Goal: Transaction & Acquisition: Purchase product/service

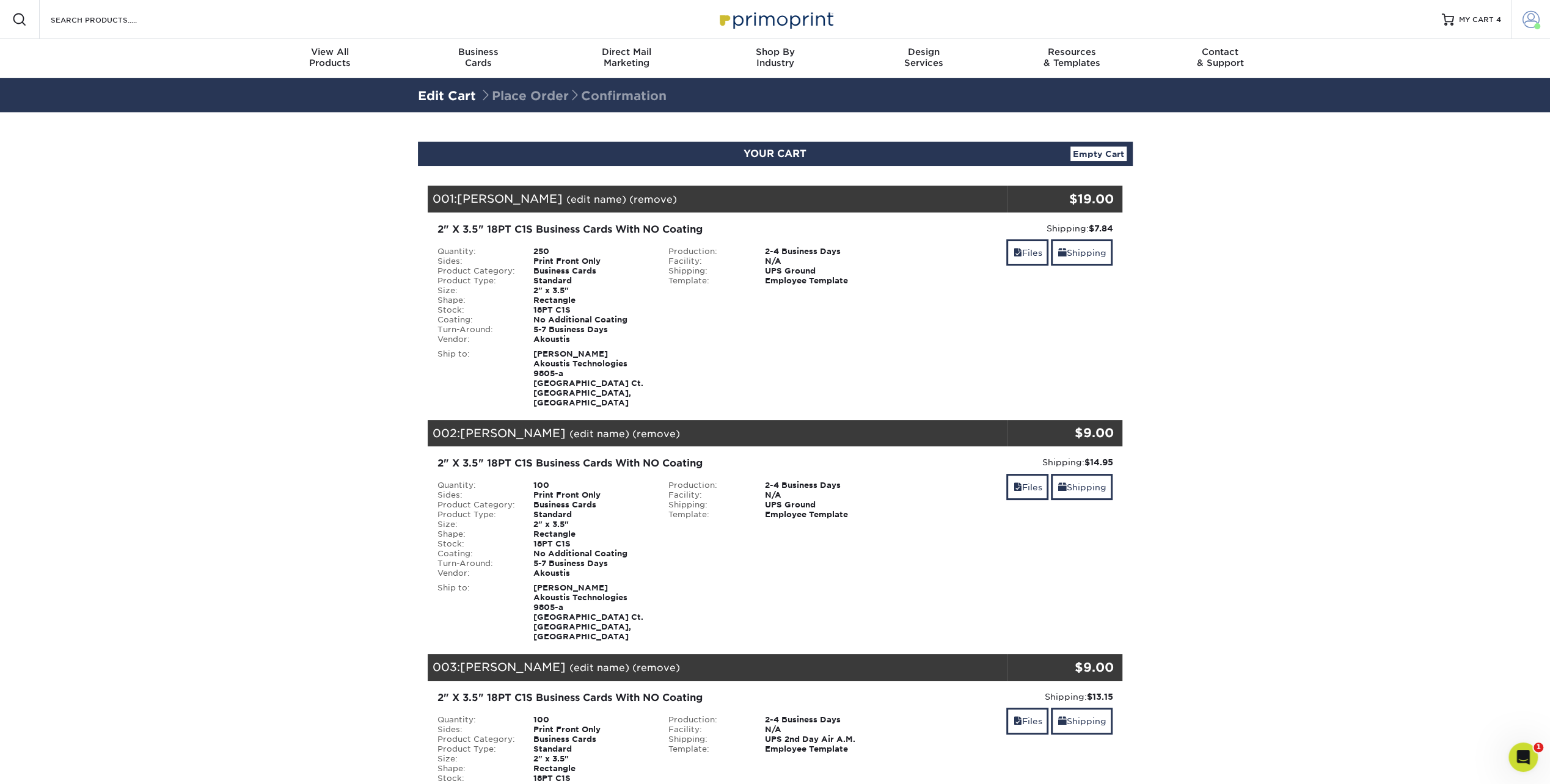
click at [1527, 23] on span at bounding box center [1531, 20] width 17 height 17
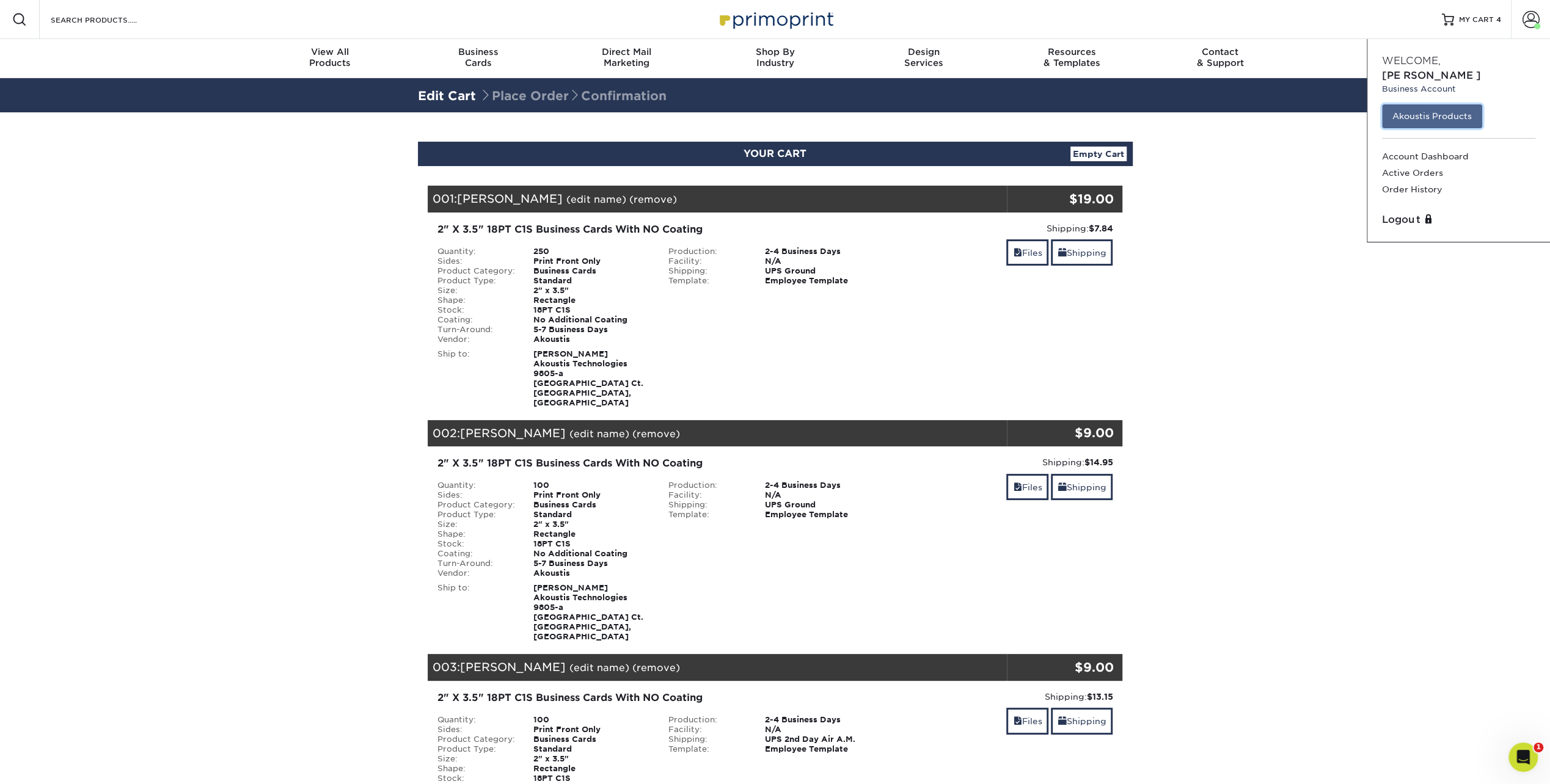
click at [1441, 104] on link "Akoustis Products" at bounding box center [1433, 116] width 101 height 23
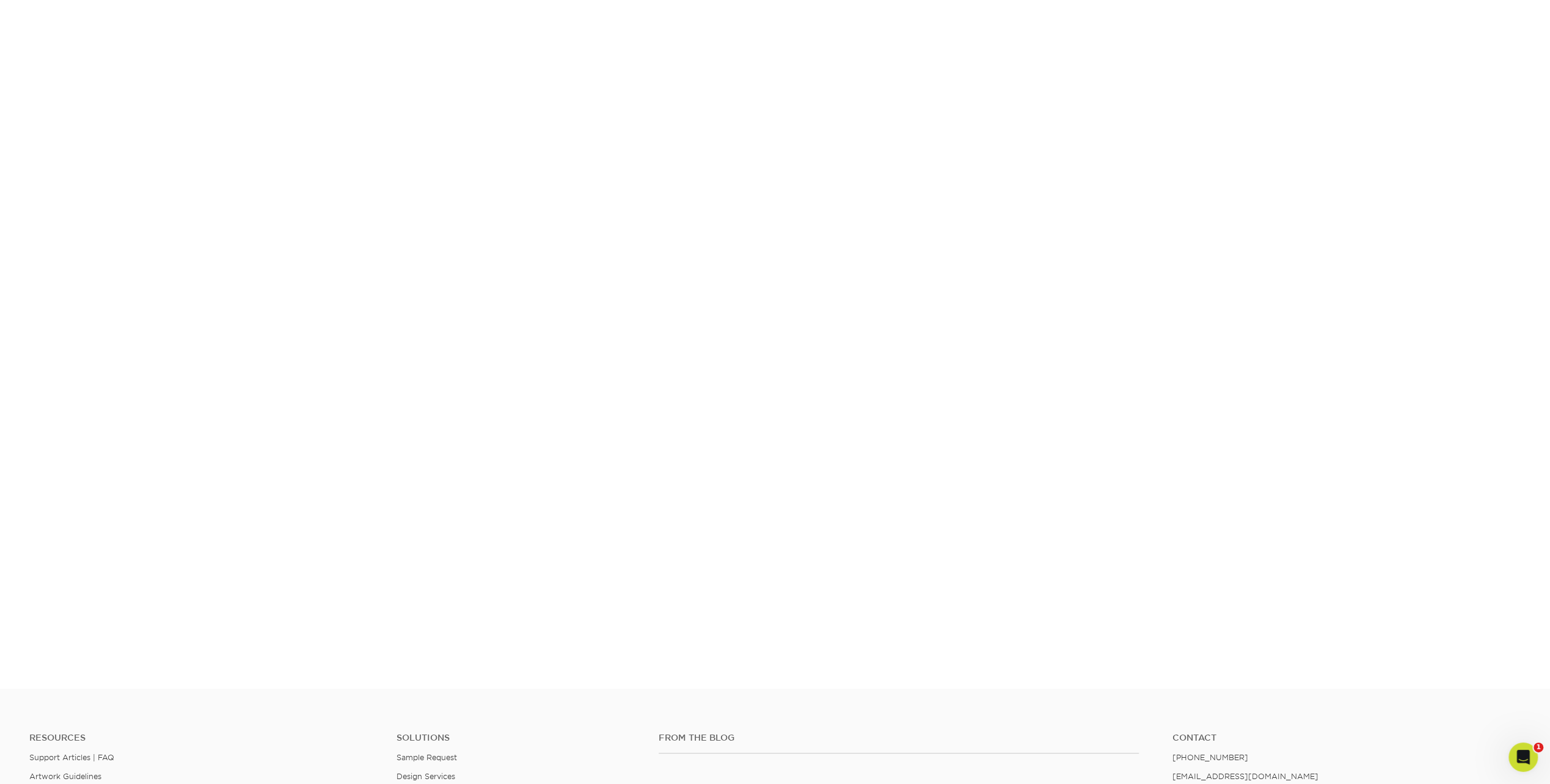
scroll to position [192, 0]
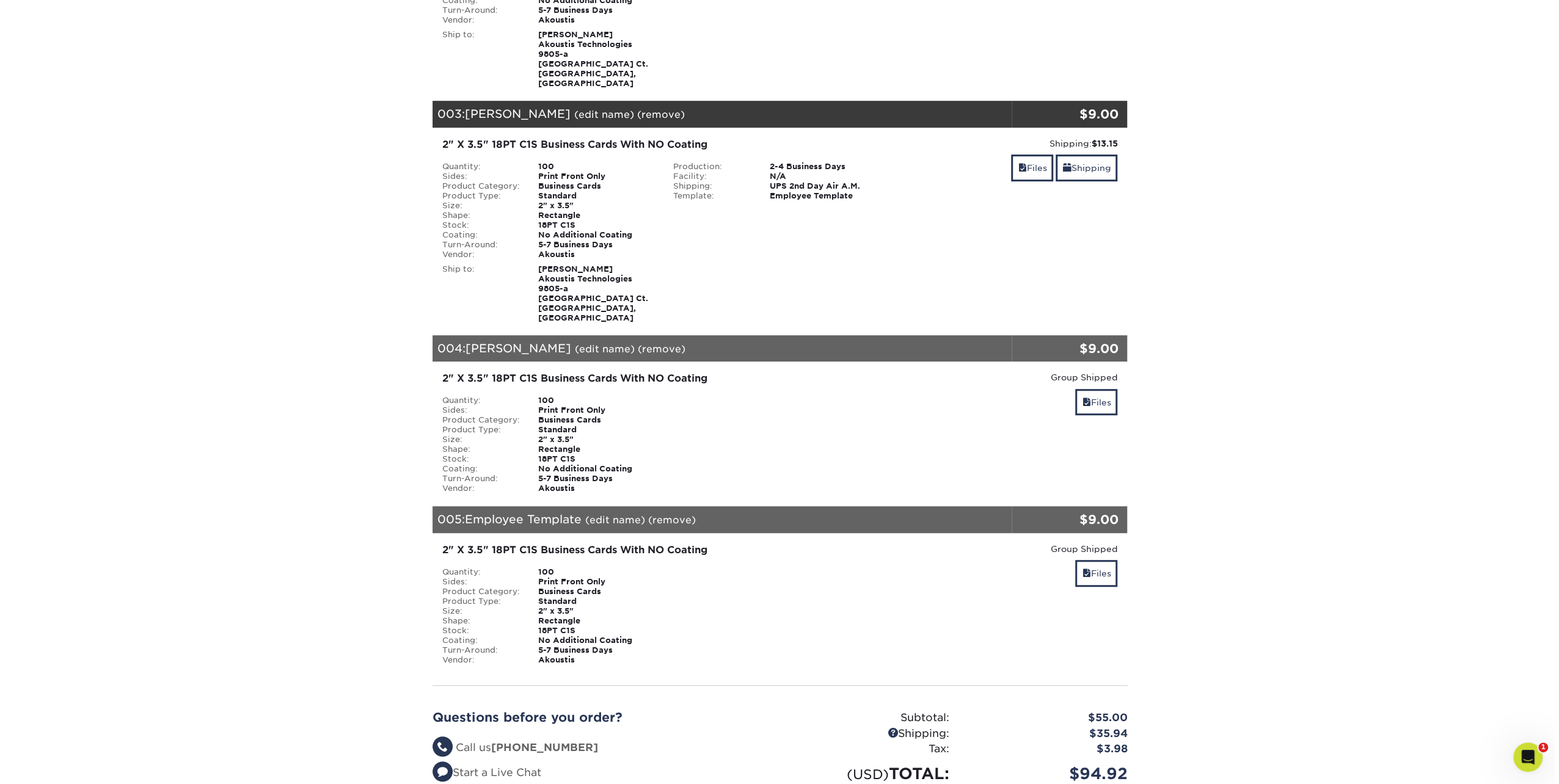
scroll to position [489, 0]
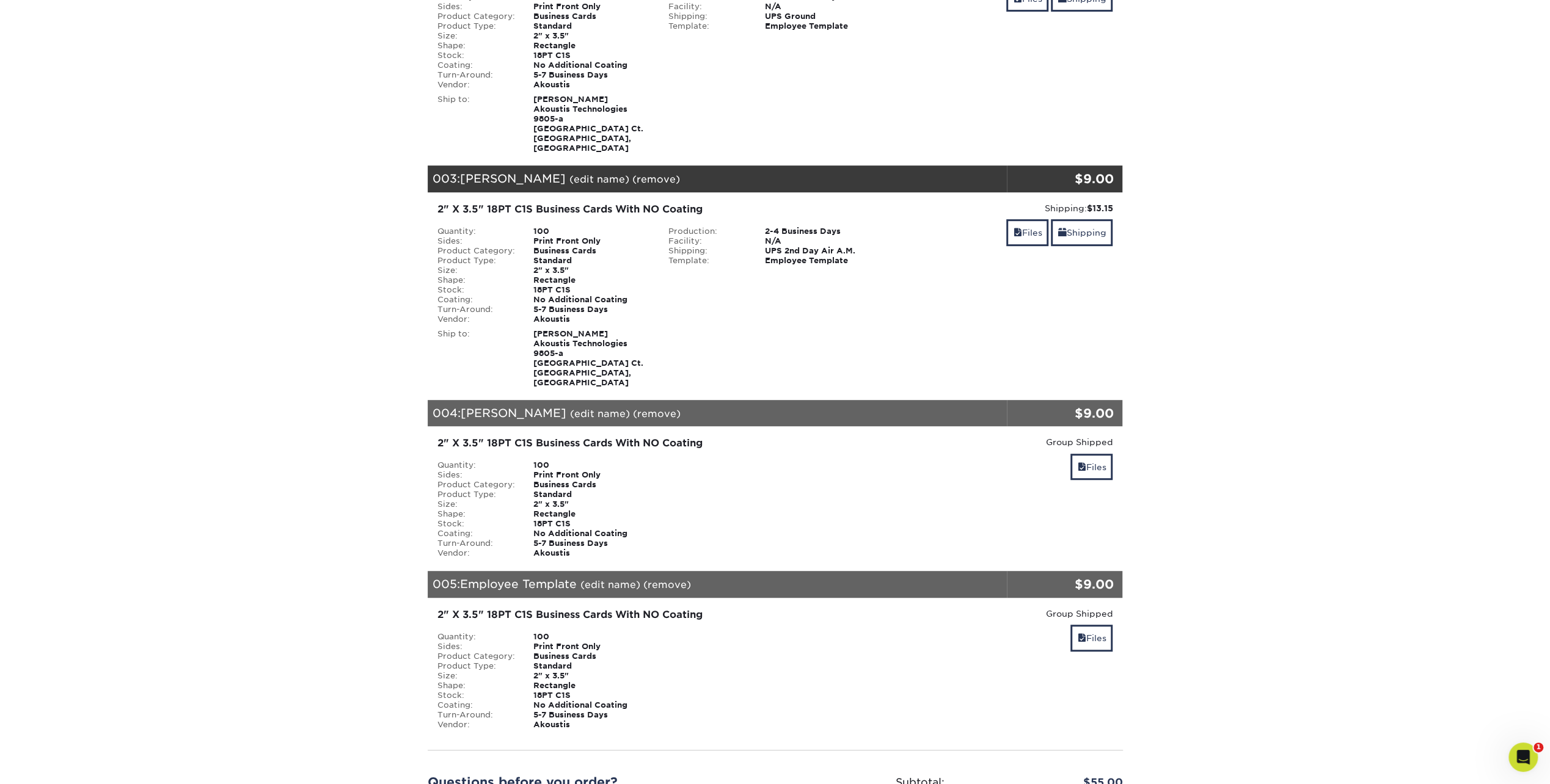
click at [615, 579] on link "(edit name)" at bounding box center [610, 584] width 60 height 12
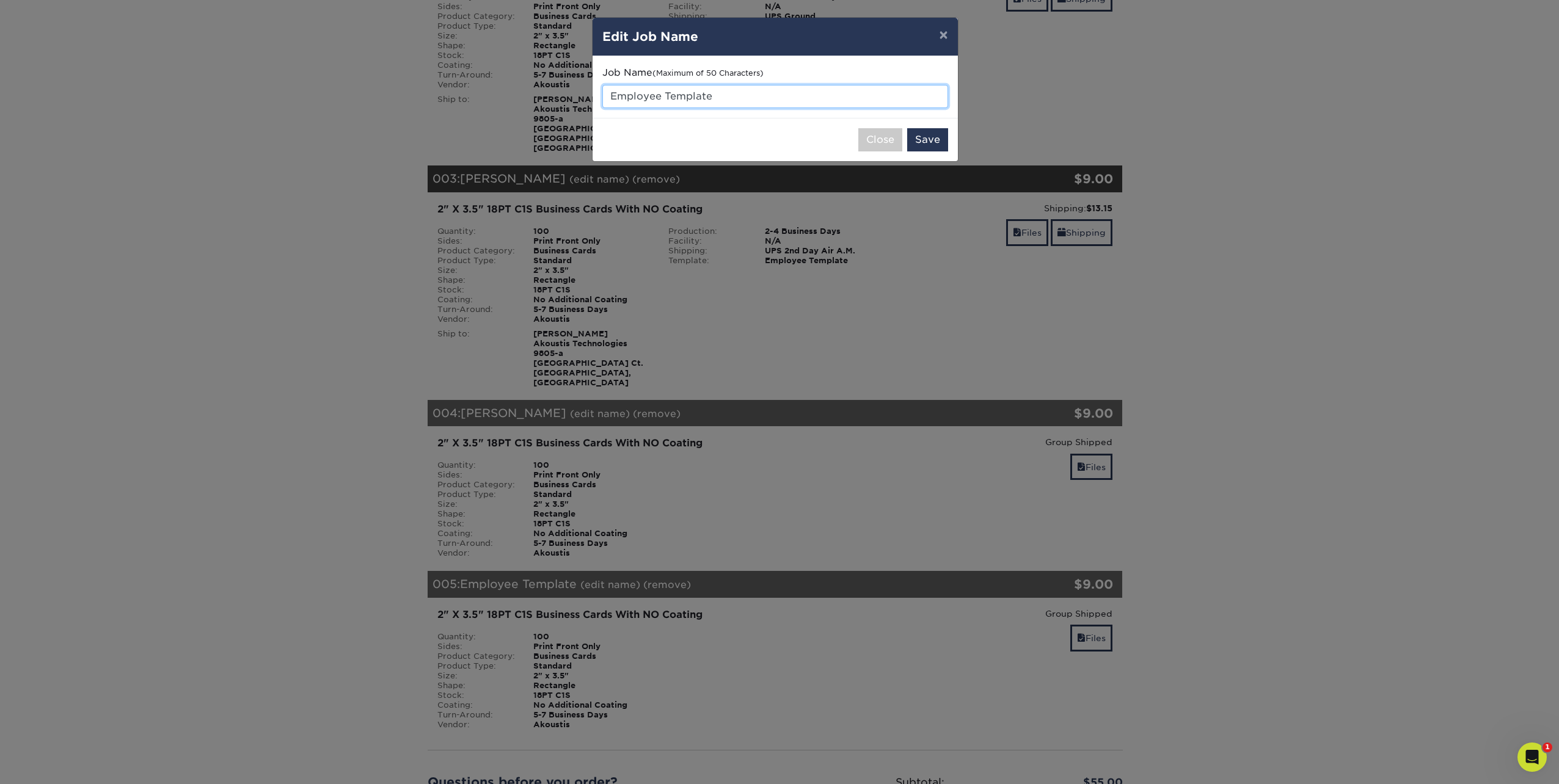
click at [734, 91] on input "Employee Template" at bounding box center [775, 97] width 346 height 23
drag, startPoint x: 737, startPoint y: 94, endPoint x: 591, endPoint y: 96, distance: 146.0
click at [593, 96] on div "Job Name (Maximum of 50 Characters) Employee Template" at bounding box center [775, 87] width 365 height 62
type input "[PERSON_NAME]"
click at [929, 140] on button "Save" at bounding box center [927, 140] width 41 height 23
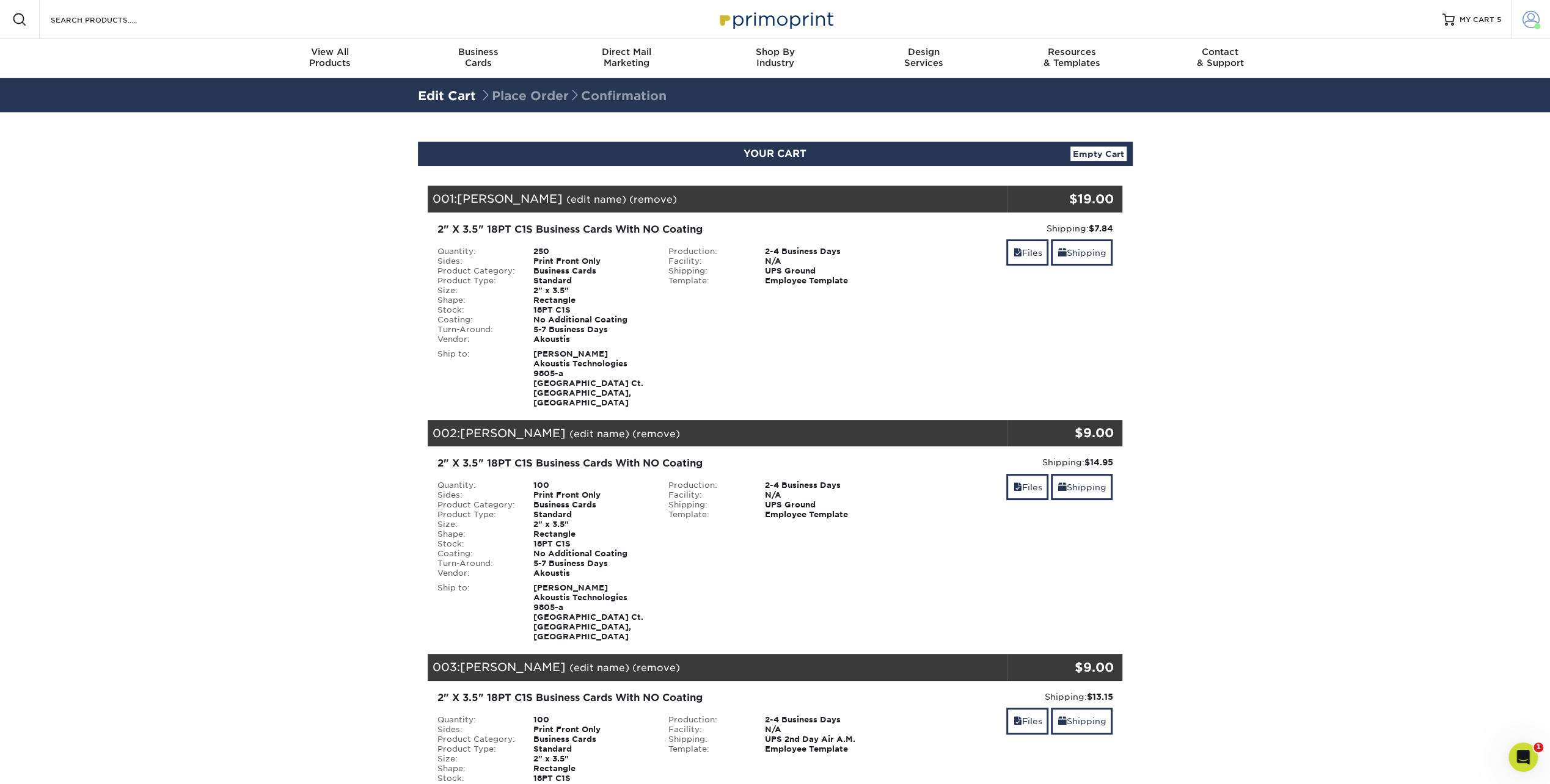
click at [1527, 21] on span at bounding box center [1531, 20] width 17 height 17
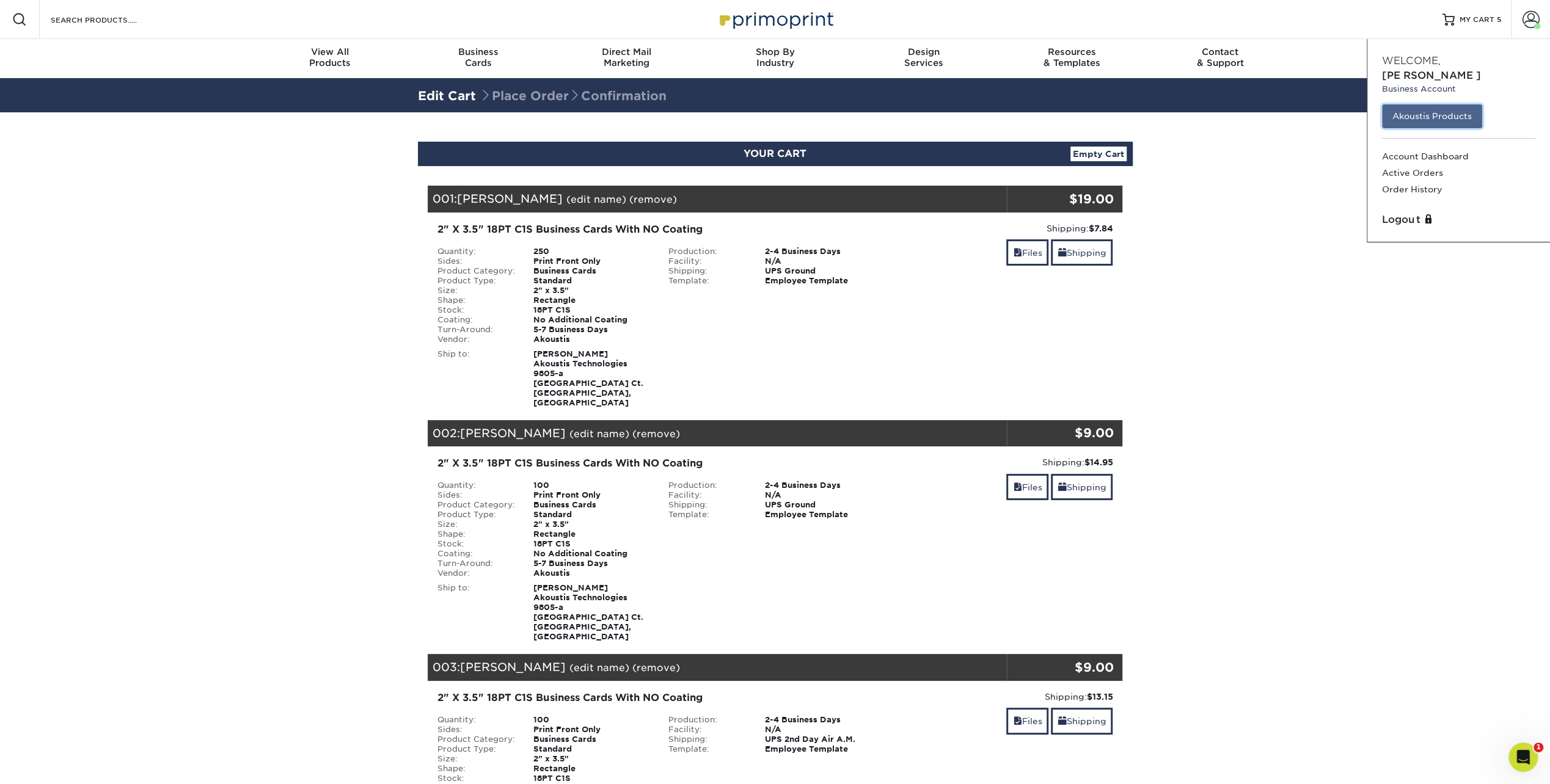
click at [1443, 104] on link "Akoustis Products" at bounding box center [1433, 116] width 101 height 23
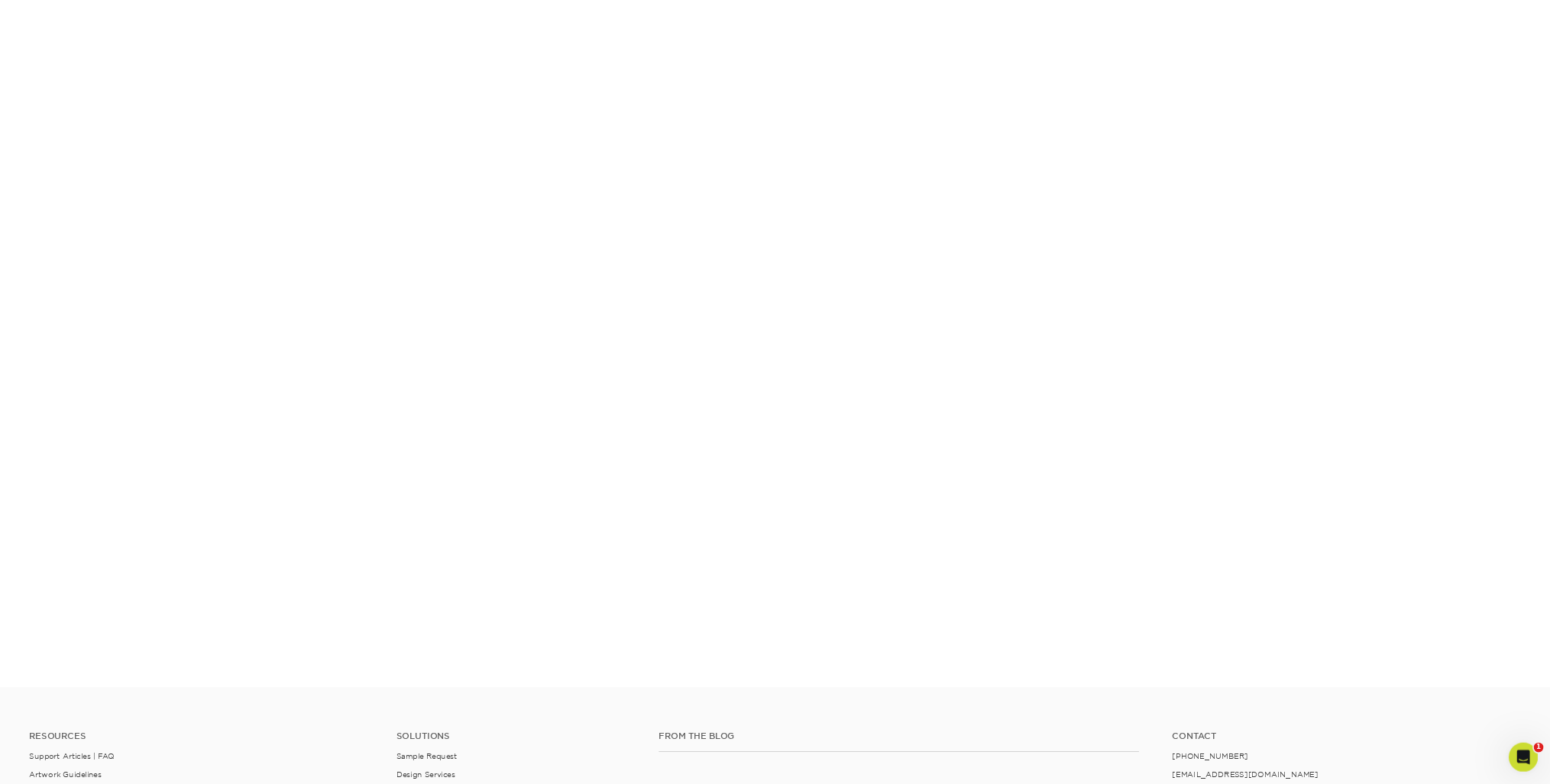
scroll to position [240, 0]
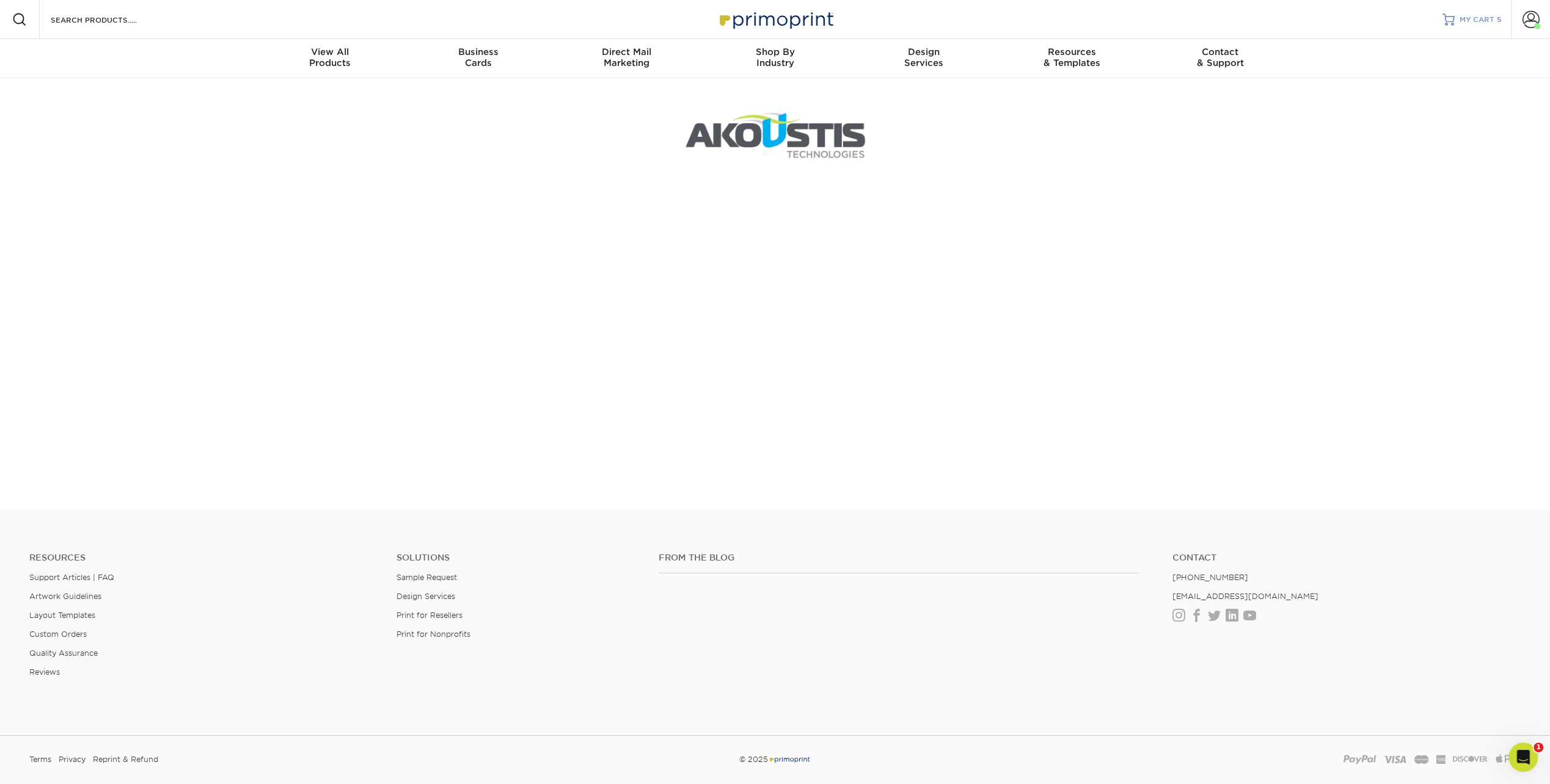
click at [1458, 22] on link "MY CART 5" at bounding box center [1472, 20] width 59 height 39
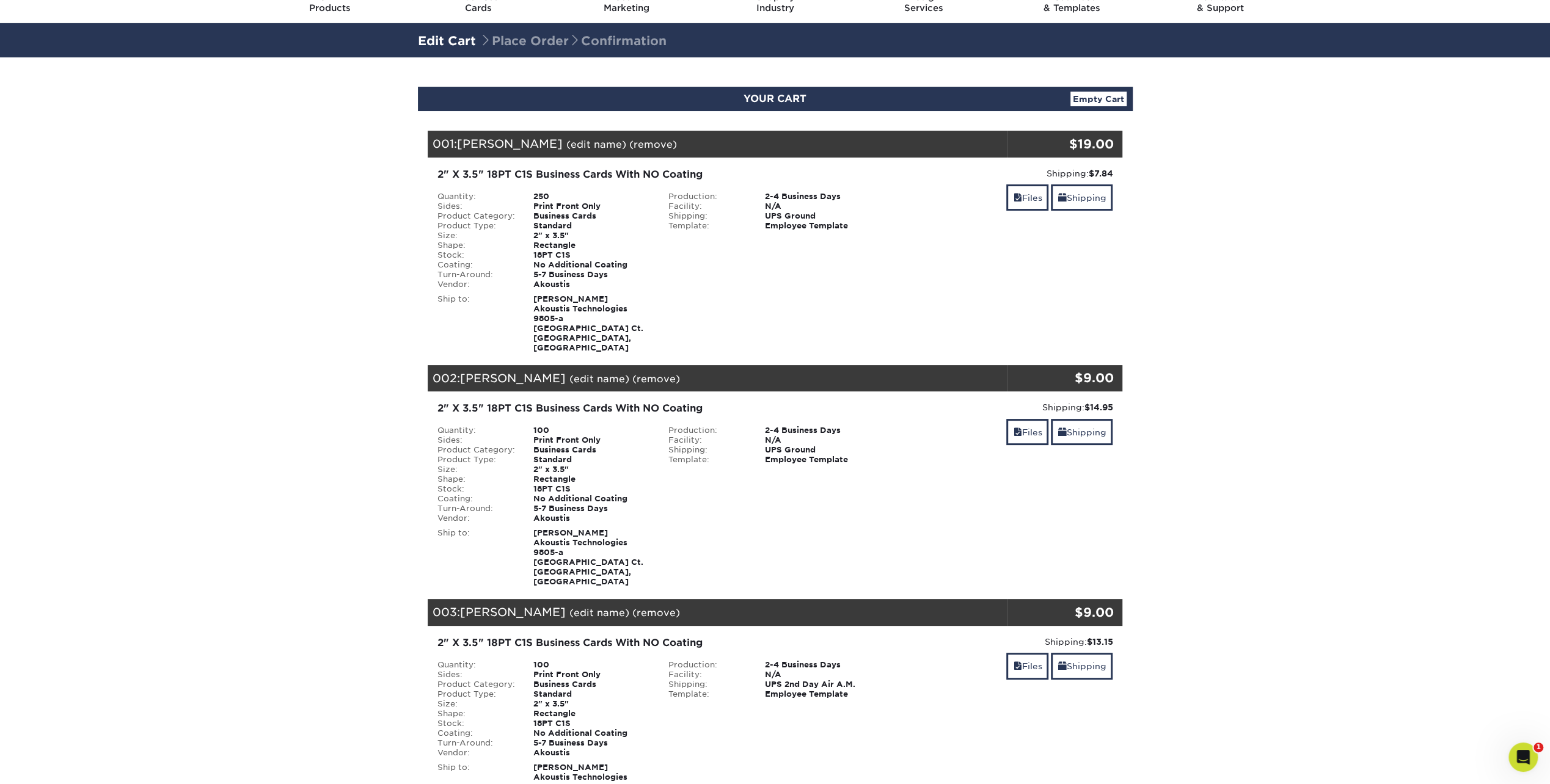
scroll to position [122, 0]
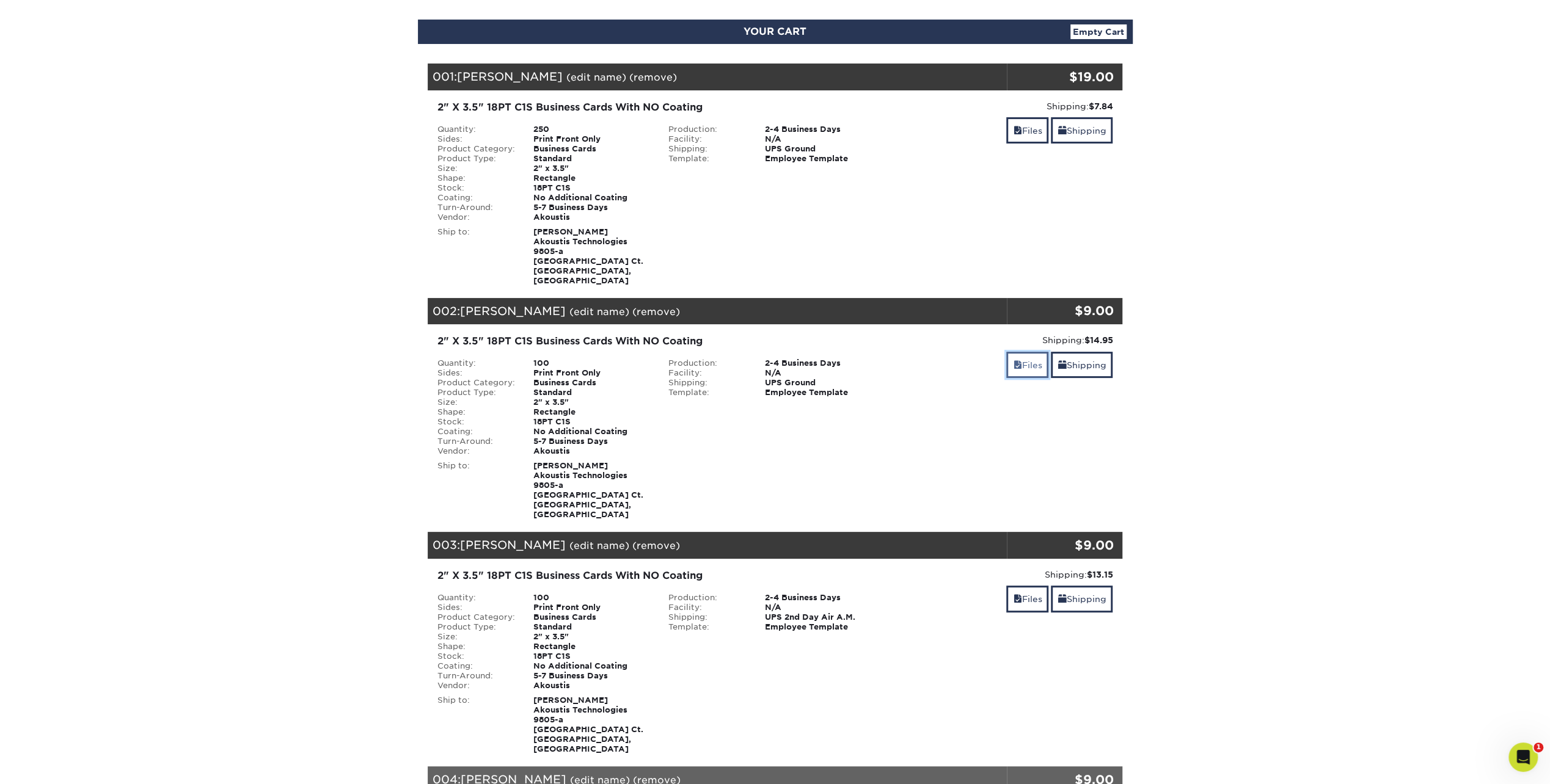
click at [1030, 354] on link "Files" at bounding box center [1027, 365] width 42 height 26
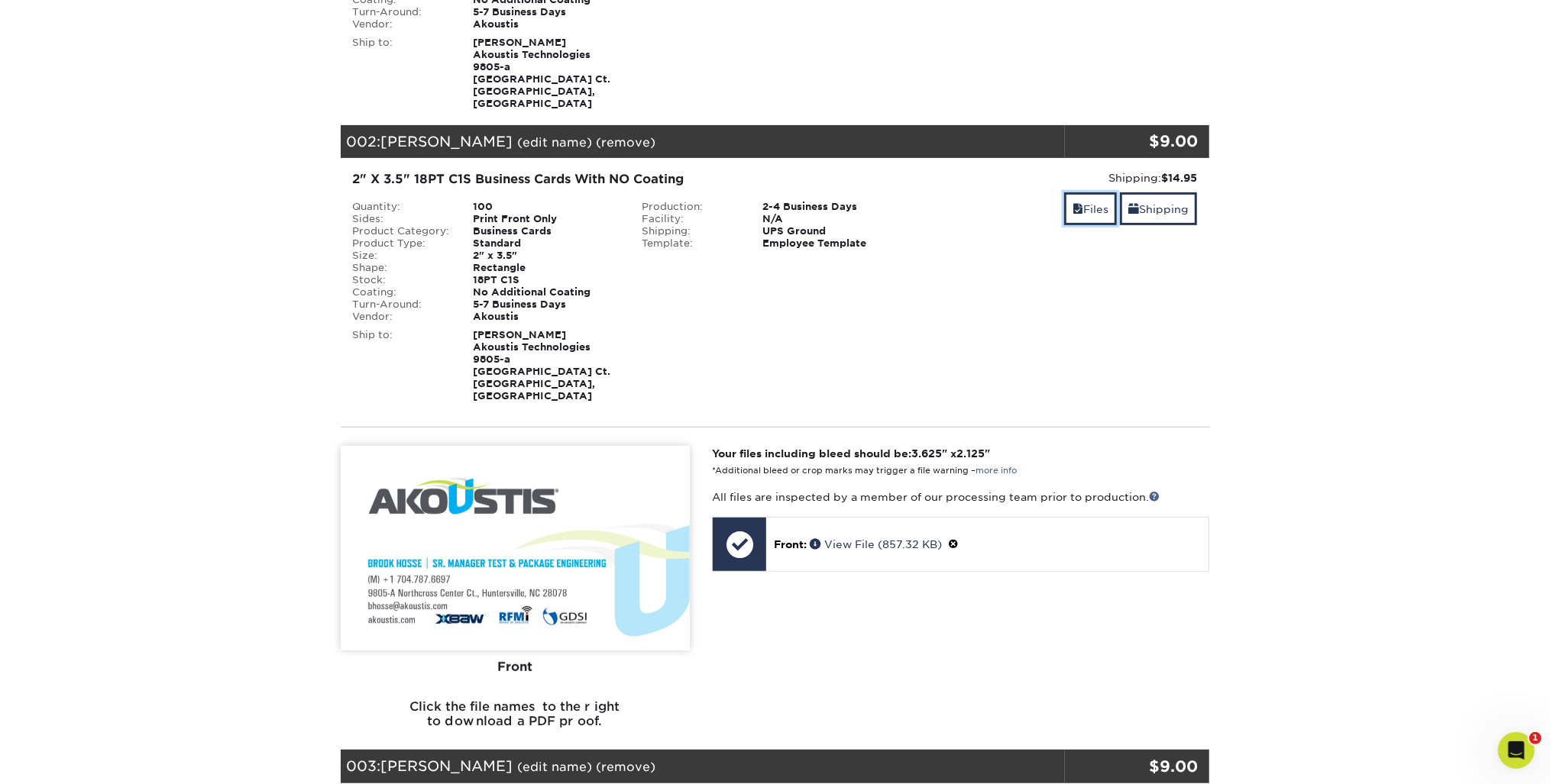
scroll to position [489, 0]
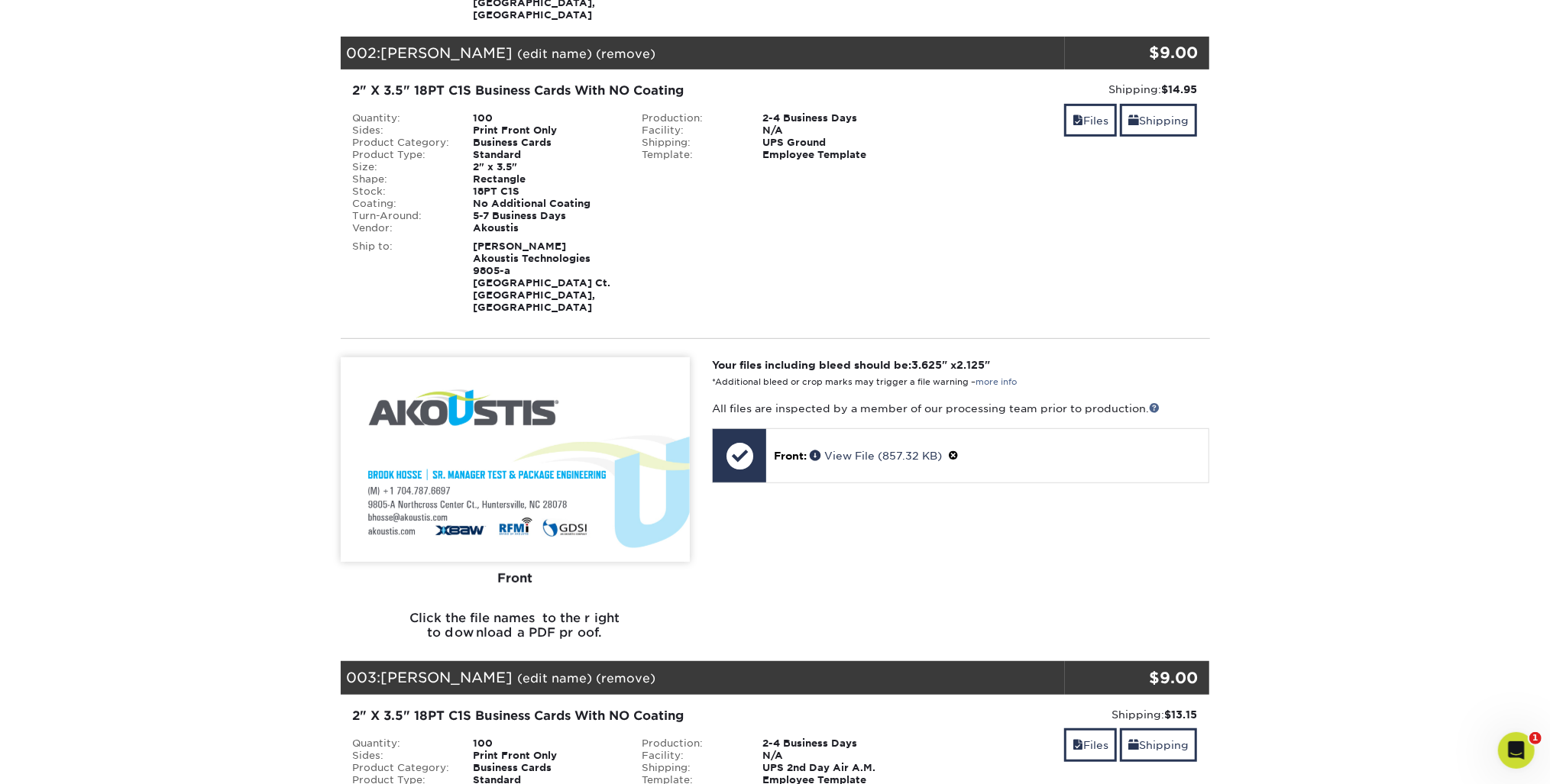
click at [734, 577] on div "Your files including bleed should be: 3.625 " x 2.125 " *Additional bleed or cr…" at bounding box center [961, 504] width 521 height 295
click at [553, 426] on img at bounding box center [516, 459] width 349 height 205
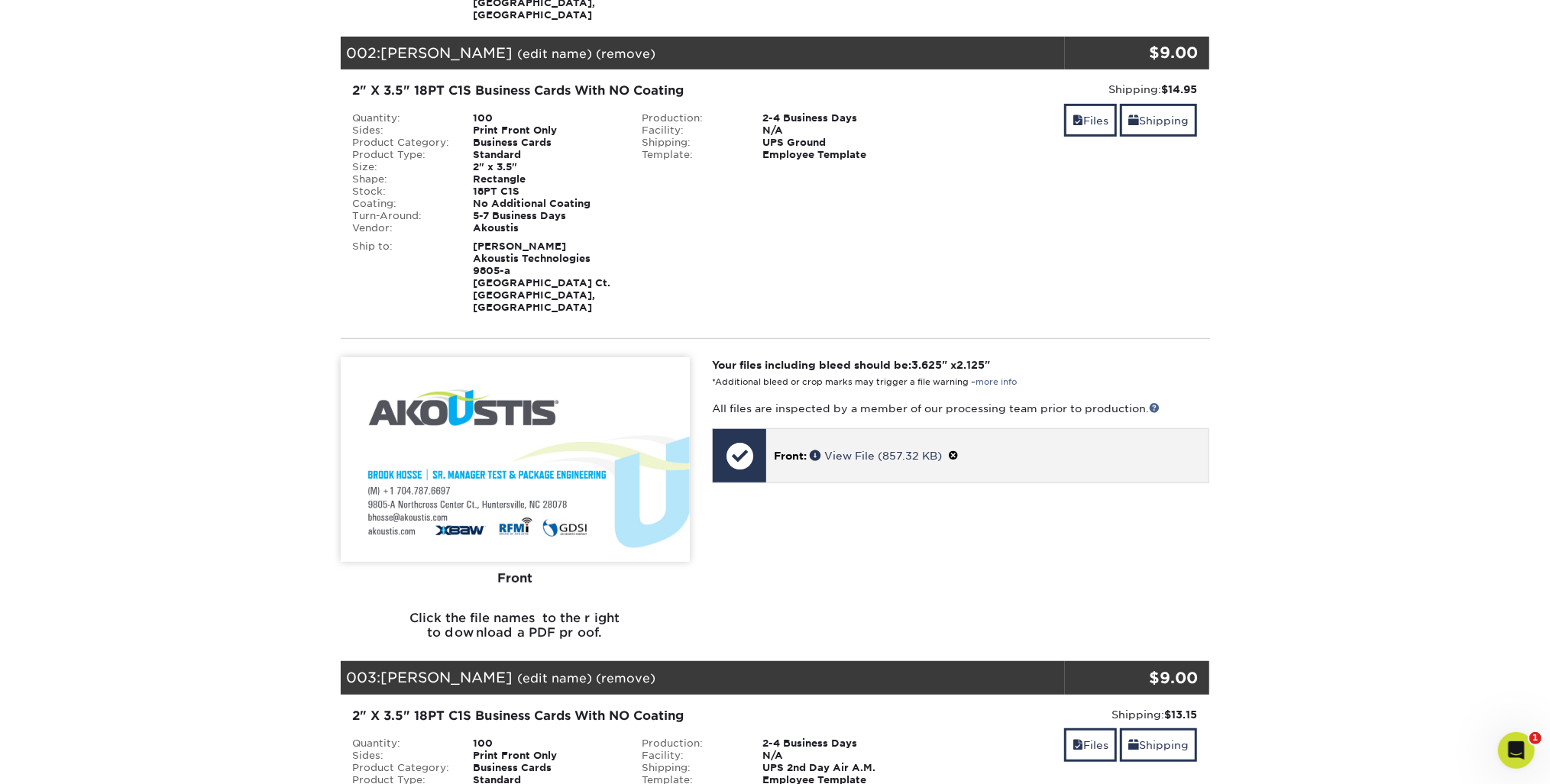
click at [792, 450] on span "Front:" at bounding box center [790, 455] width 33 height 12
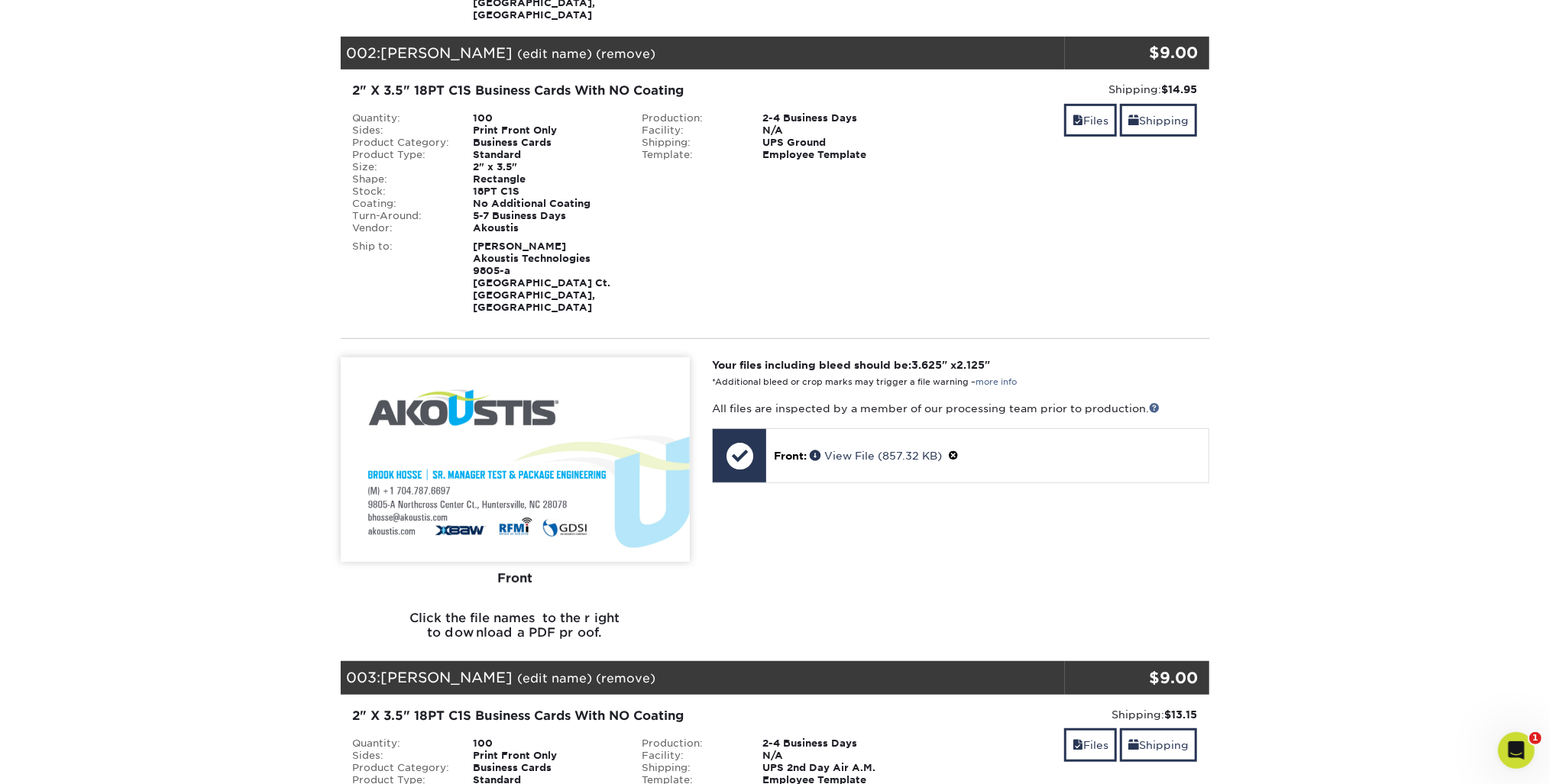
click at [891, 501] on div "Your files including bleed should be: 3.625 " x 2.125 " *Additional bleed or cr…" at bounding box center [961, 504] width 521 height 295
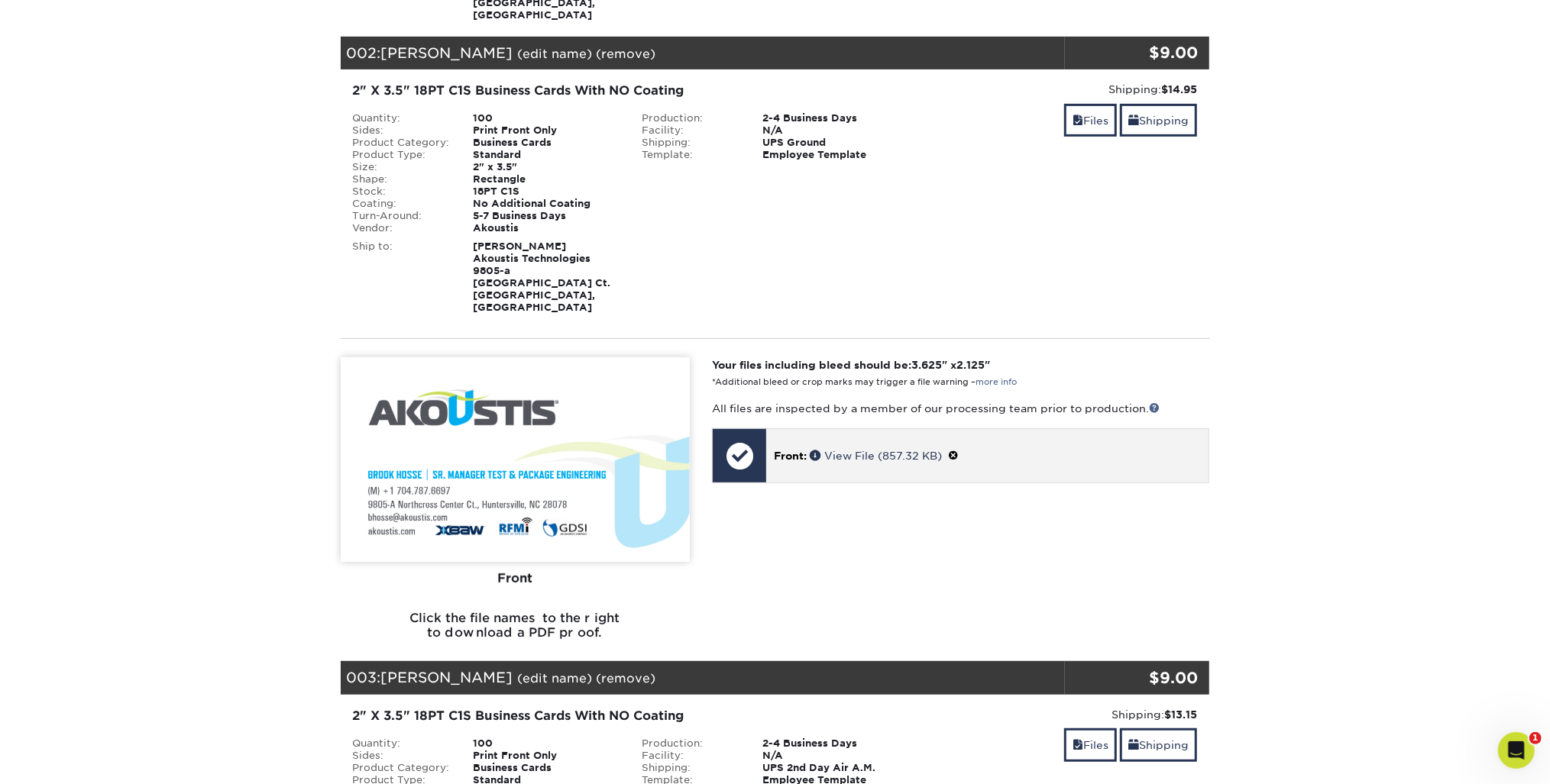
click at [789, 450] on span "Front:" at bounding box center [790, 455] width 33 height 12
click at [927, 450] on link "View File (857.32 KB)" at bounding box center [876, 455] width 132 height 12
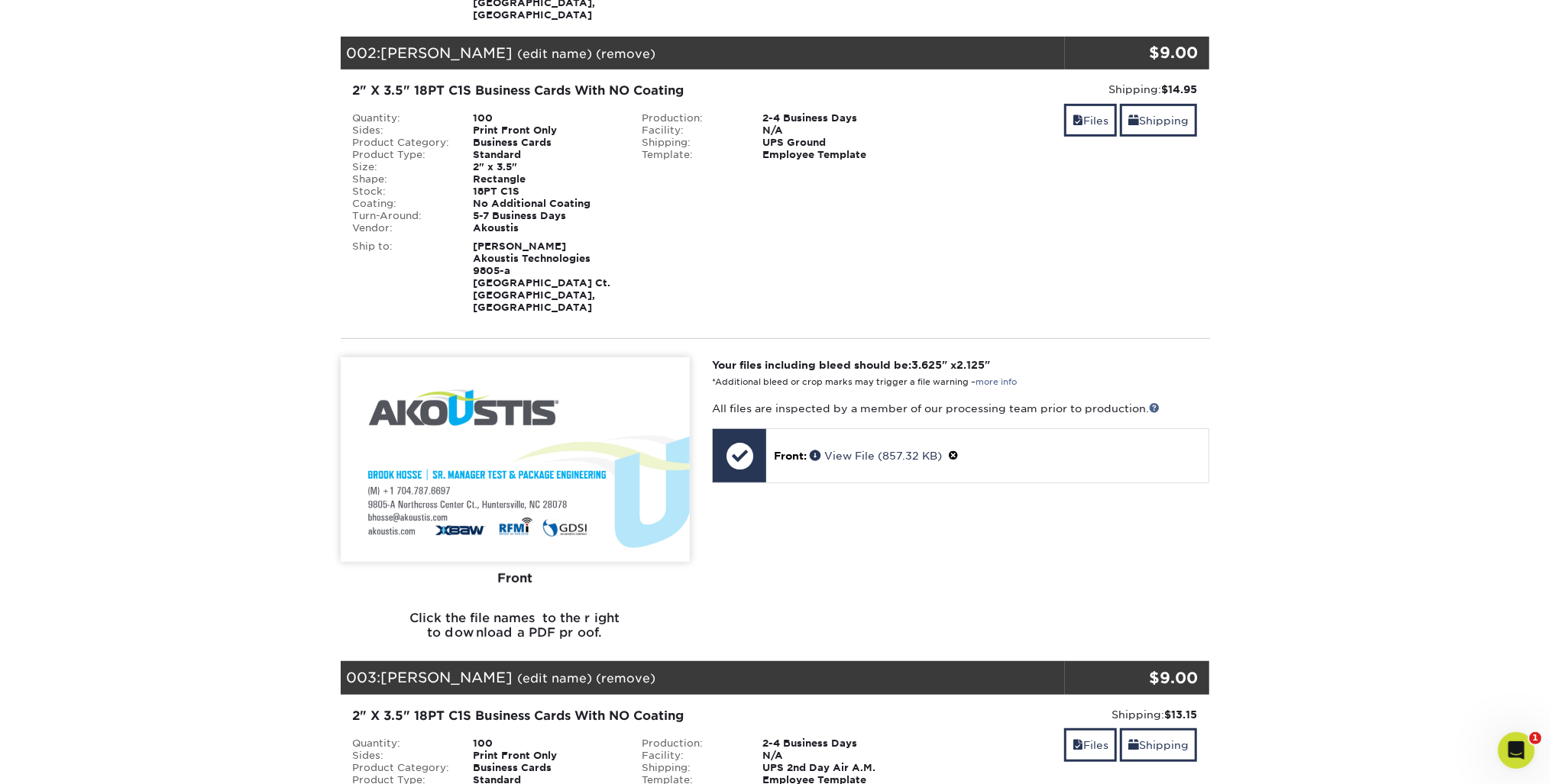
click at [544, 611] on h6 "Click the file names to the right to download a PDF proof." at bounding box center [516, 631] width 349 height 42
click at [530, 509] on img at bounding box center [516, 459] width 349 height 205
click at [542, 250] on strong "Holly Johnson Akoustis Technologies 9805-a Northcross Center Ct. Huntersville, …" at bounding box center [541, 277] width 138 height 73
drag, startPoint x: 496, startPoint y: 114, endPoint x: 491, endPoint y: 104, distance: 11.2
click at [496, 125] on div "Print Front Only" at bounding box center [545, 131] width 169 height 12
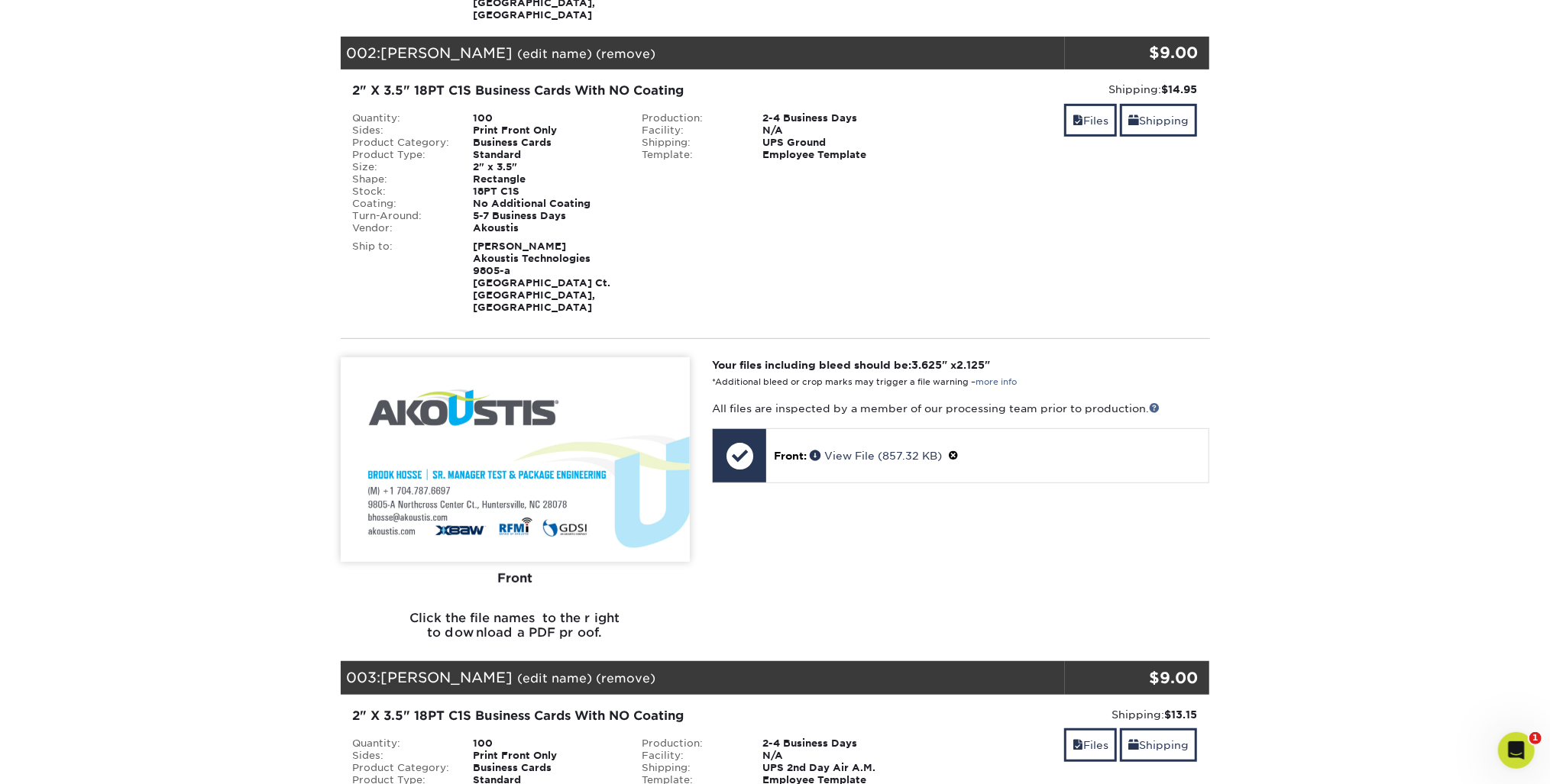
click at [542, 47] on link "(edit name)" at bounding box center [556, 54] width 75 height 15
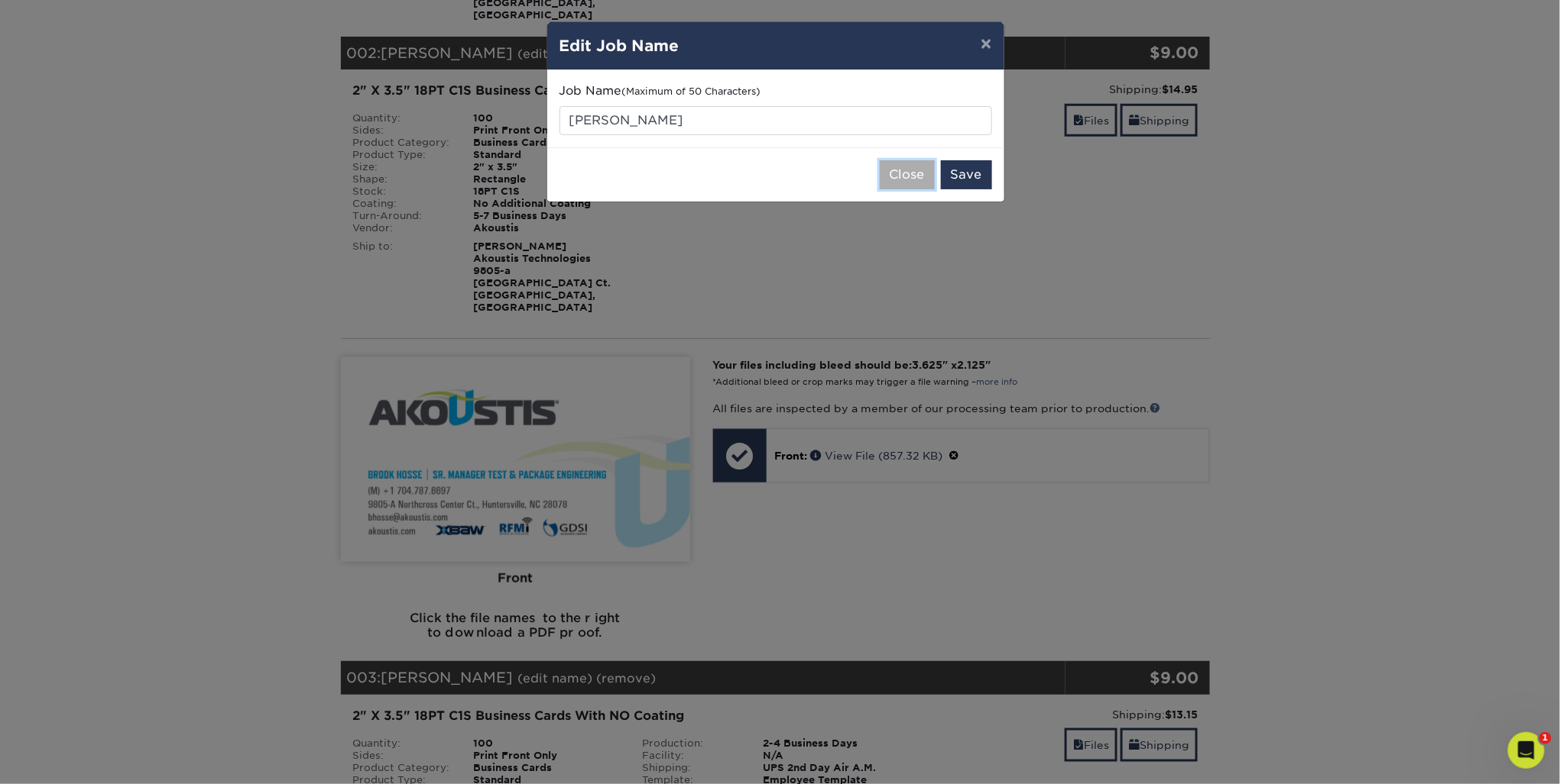
click at [927, 174] on button "Close" at bounding box center [907, 175] width 55 height 29
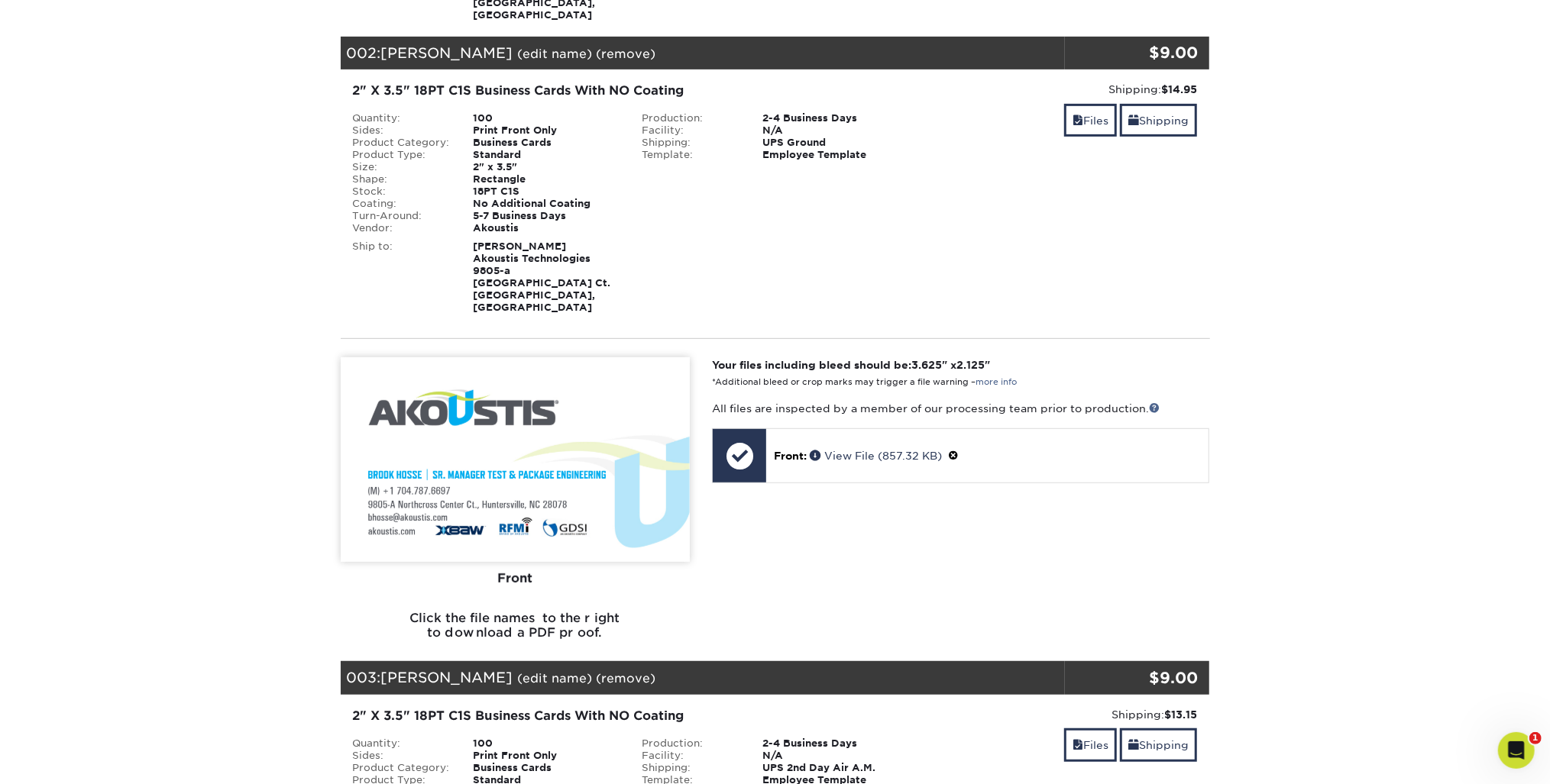
click at [687, 270] on div "Blind Ship:" at bounding box center [775, 273] width 290 height 79
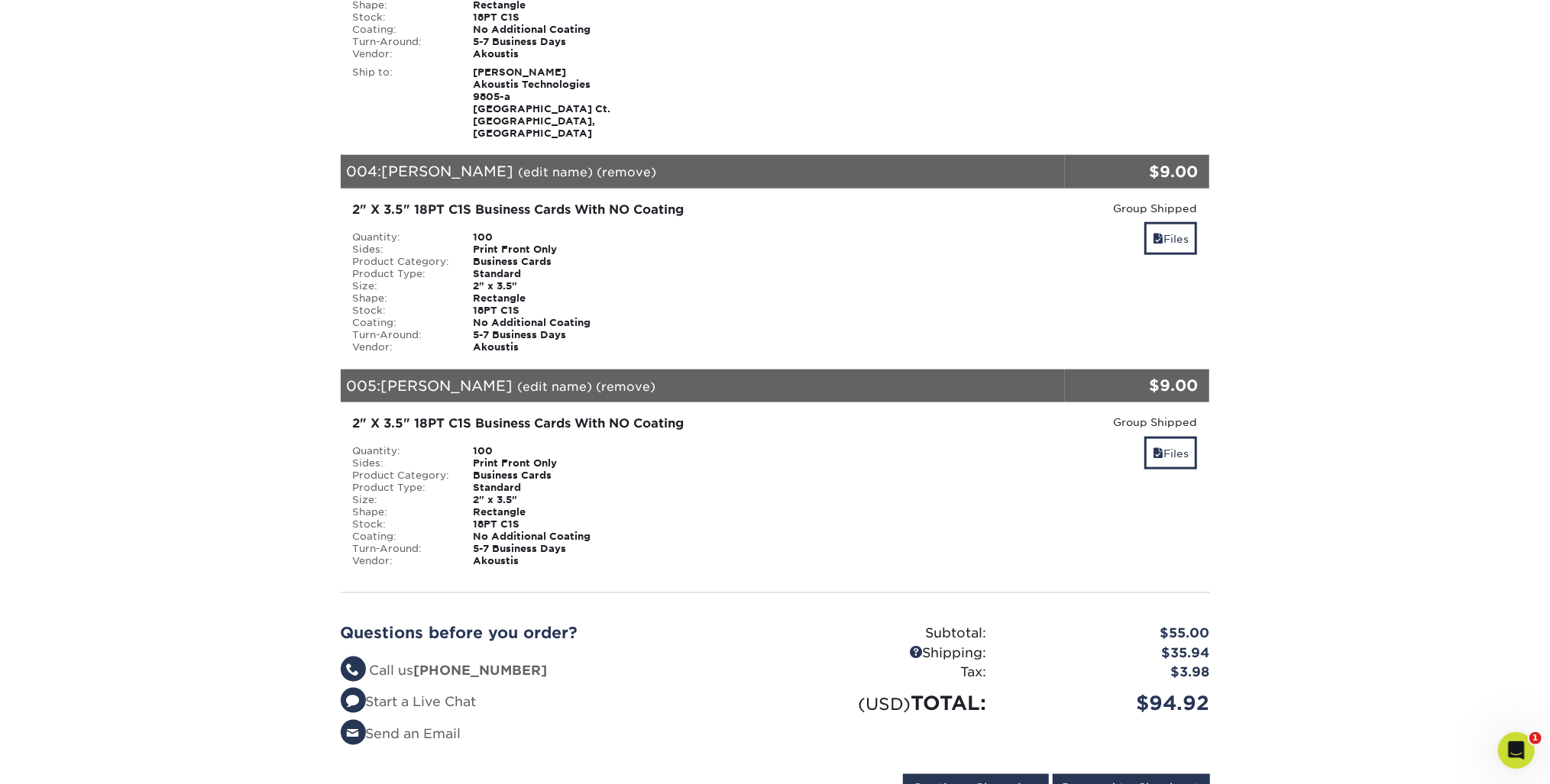
scroll to position [1406, 0]
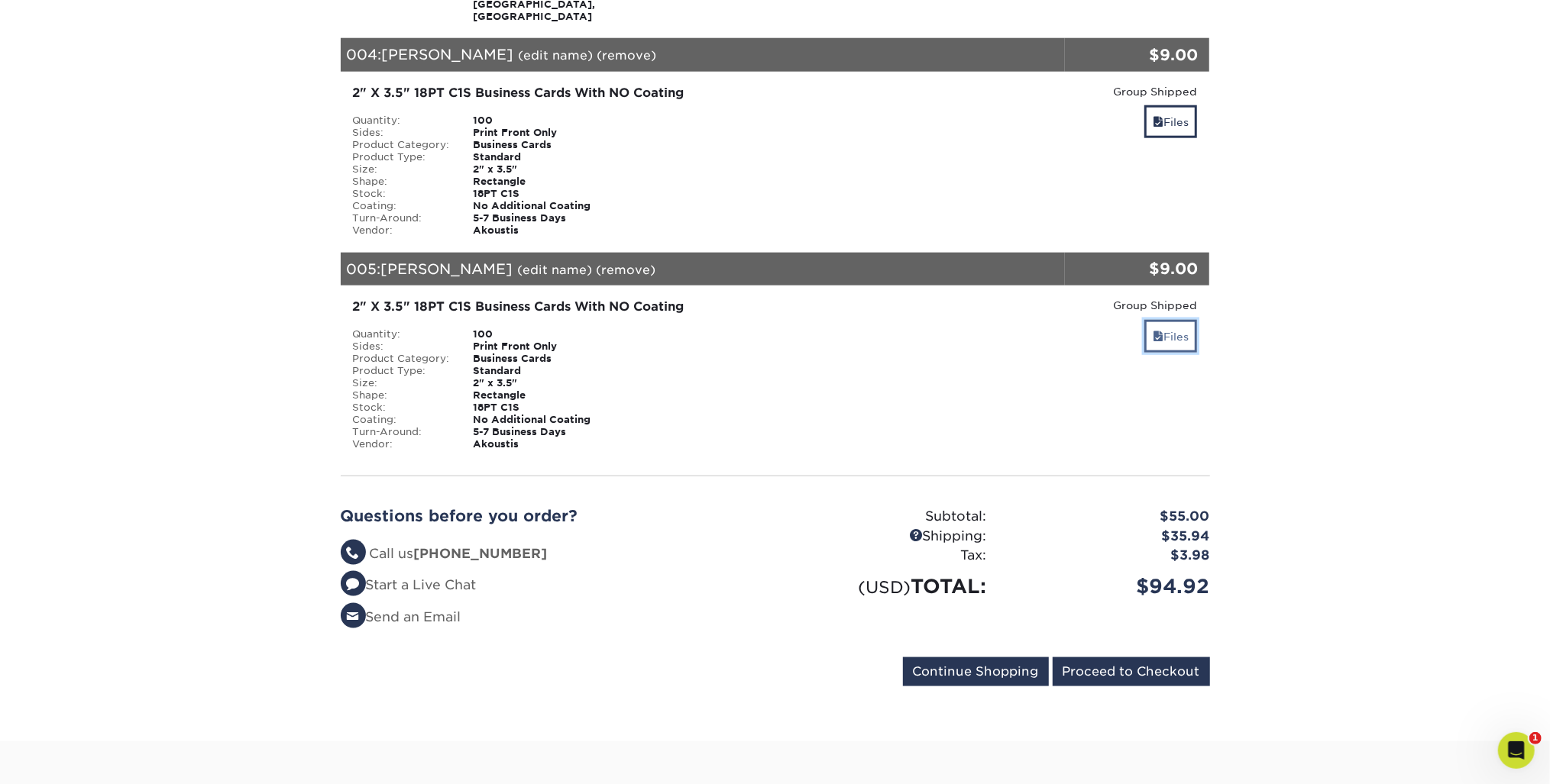
click at [1169, 320] on link "Files" at bounding box center [1170, 336] width 53 height 33
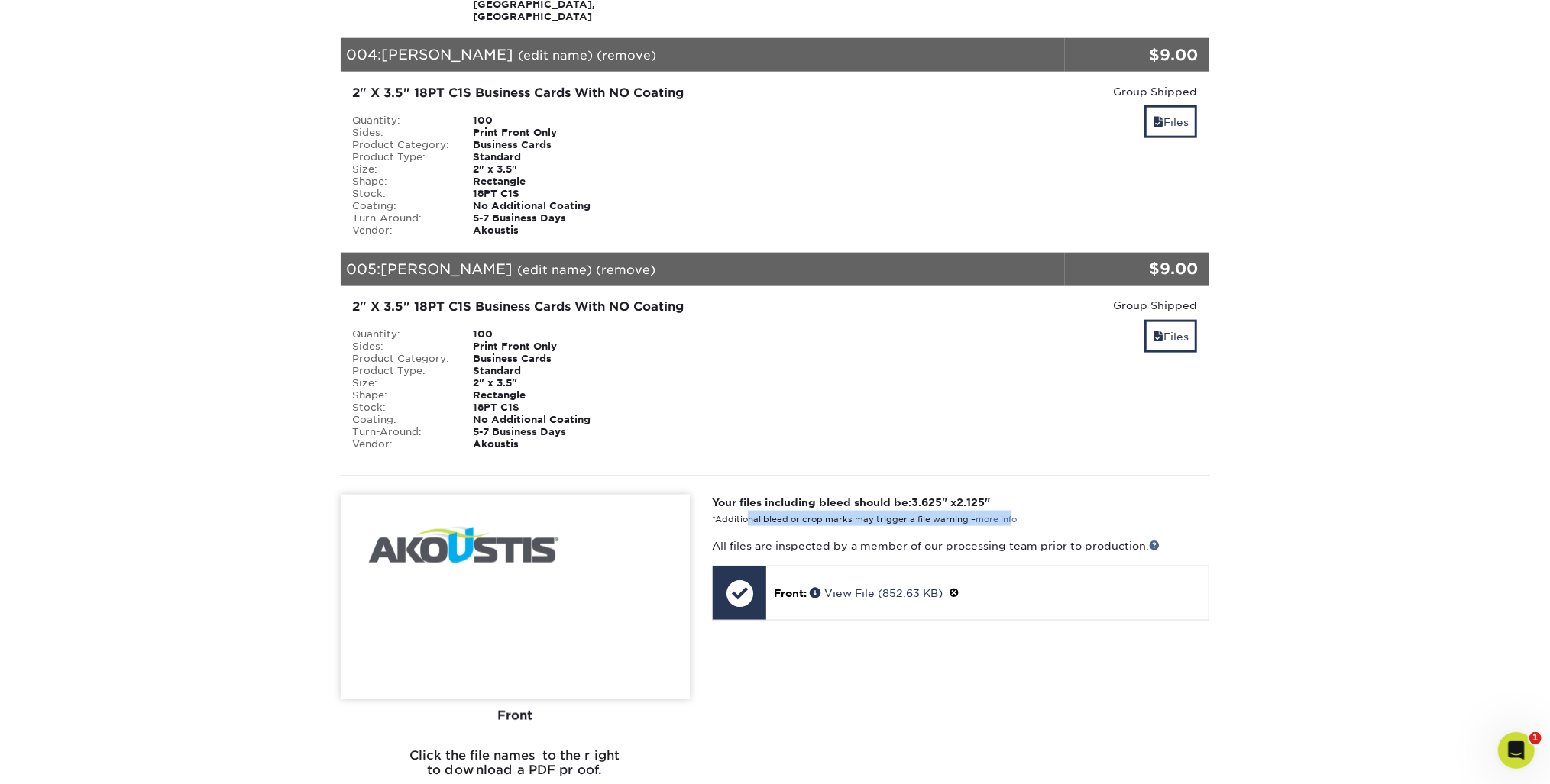
drag, startPoint x: 749, startPoint y: 482, endPoint x: 1019, endPoint y: 481, distance: 270.0
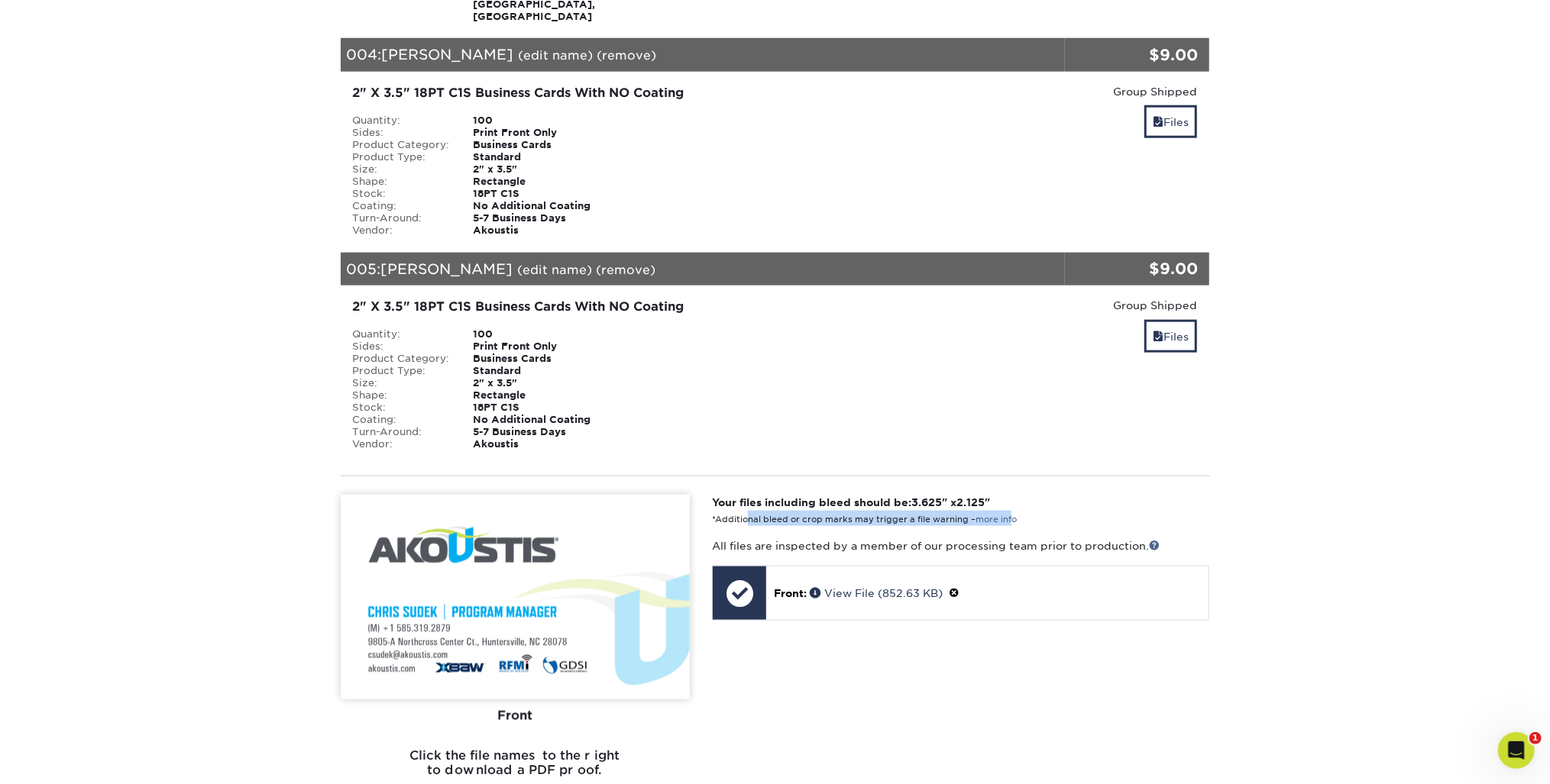
click at [1019, 495] on p "Your files including bleed should be: 3.625 " x 2.125 " *Additional bleed or cr…" at bounding box center [960, 511] width 497 height 31
drag, startPoint x: 1019, startPoint y: 481, endPoint x: 1024, endPoint y: 497, distance: 16.8
click at [1027, 495] on p "Your files including bleed should be: 3.625 " x 2.125 " *Additional bleed or cr…" at bounding box center [960, 511] width 497 height 31
click at [1015, 538] on p "All files are inspected by a member of our processing team prior to production." at bounding box center [960, 546] width 497 height 16
click at [613, 652] on img at bounding box center [516, 597] width 349 height 205
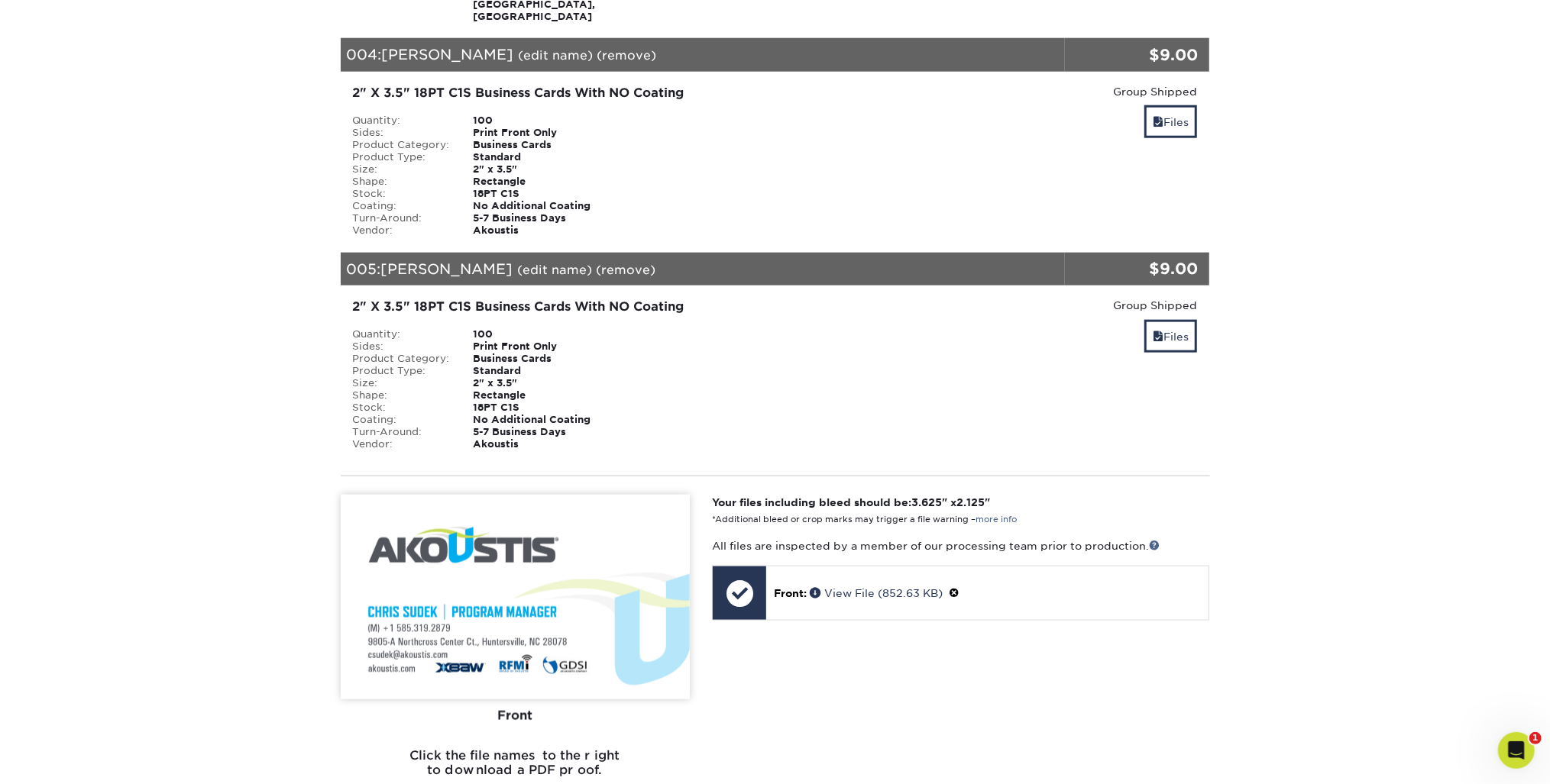
click at [519, 700] on div "Front" at bounding box center [516, 716] width 349 height 33
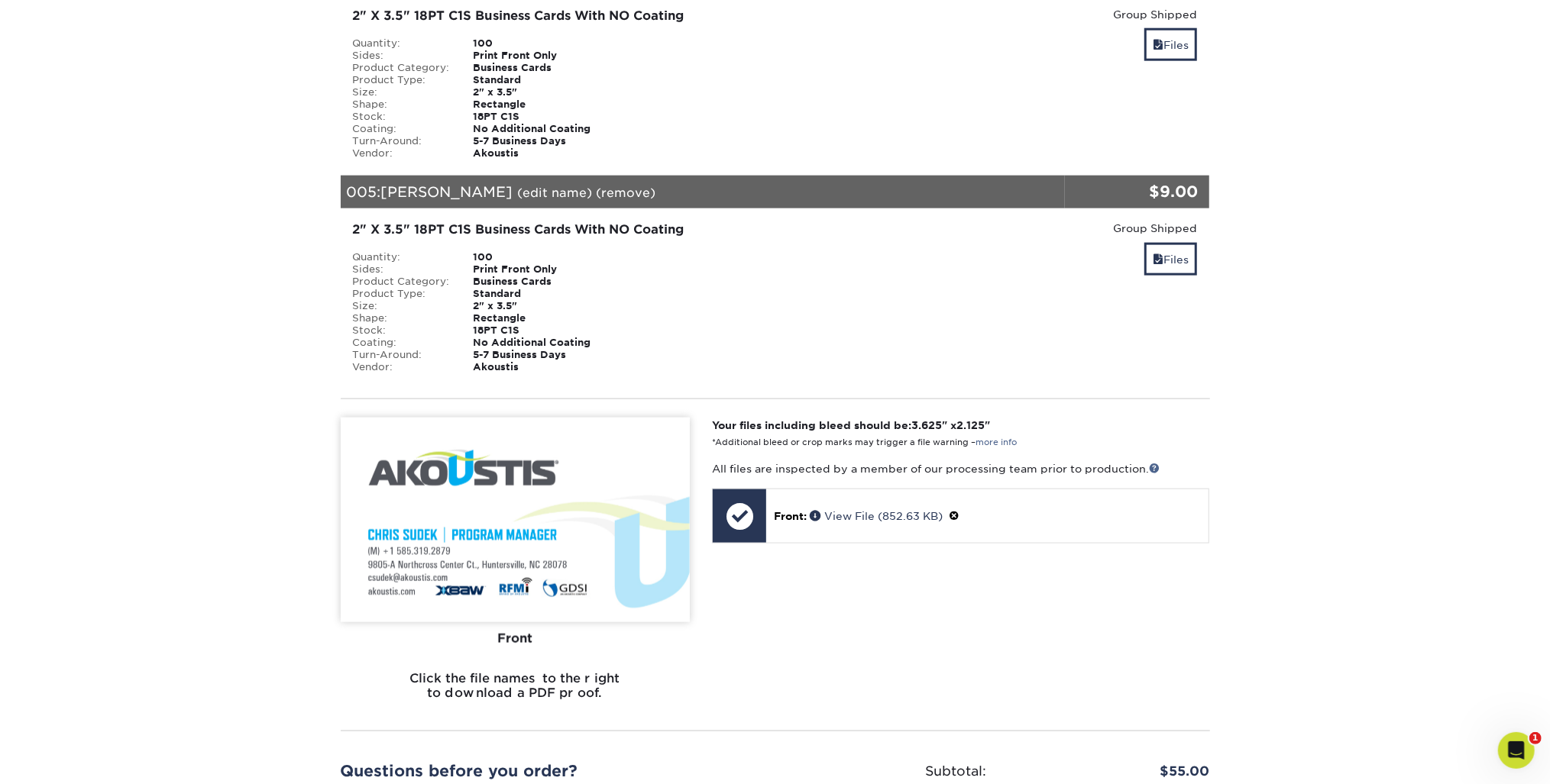
scroll to position [1527, 0]
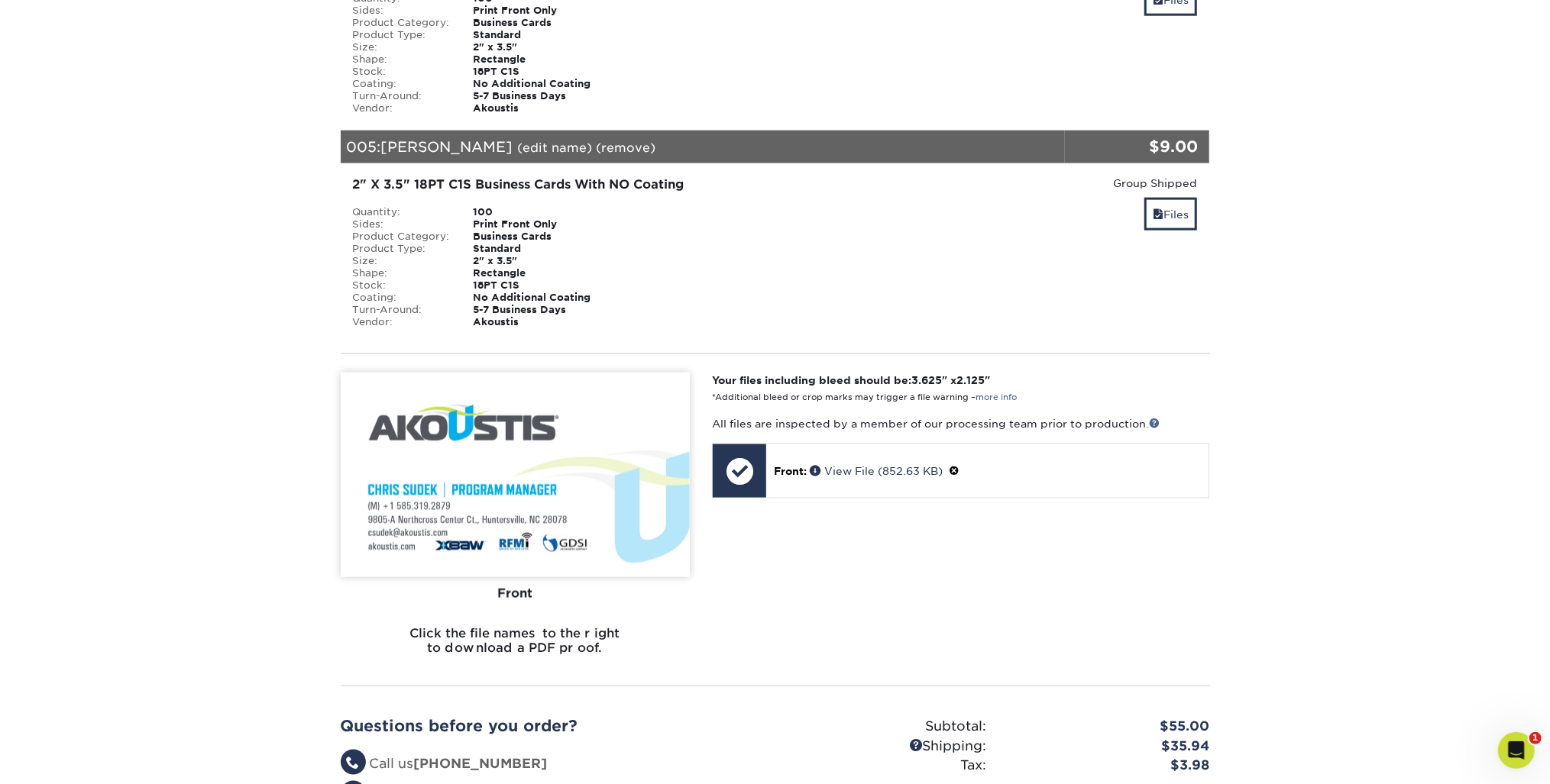
click at [560, 627] on h6 "Click the file names to the right to download a PDF proof." at bounding box center [516, 647] width 349 height 42
click at [835, 416] on p "All files are inspected by a member of our processing team prior to production." at bounding box center [960, 423] width 497 height 16
click at [868, 465] on link "View File (852.63 KB)" at bounding box center [876, 471] width 133 height 12
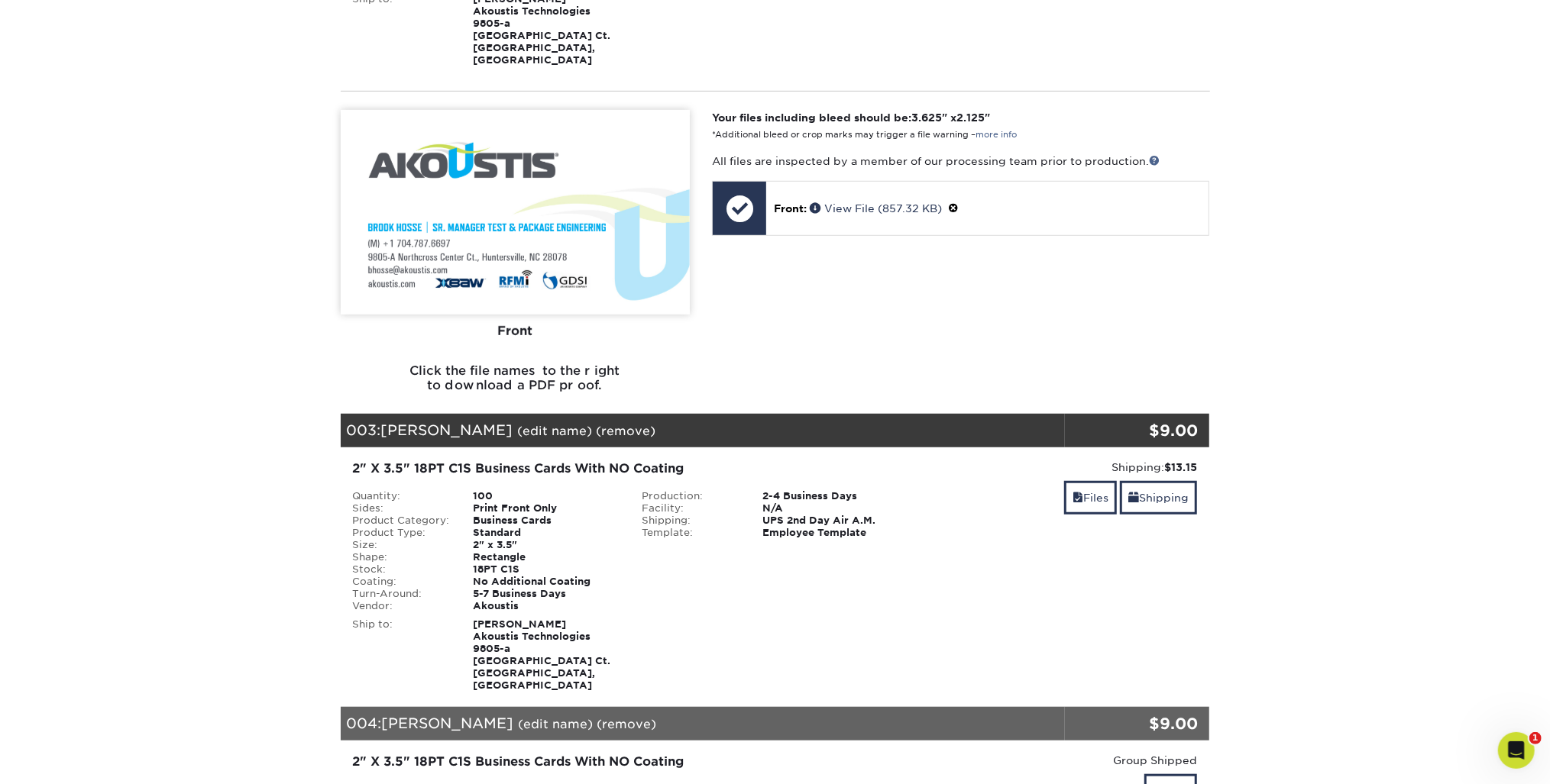
scroll to position [733, 0]
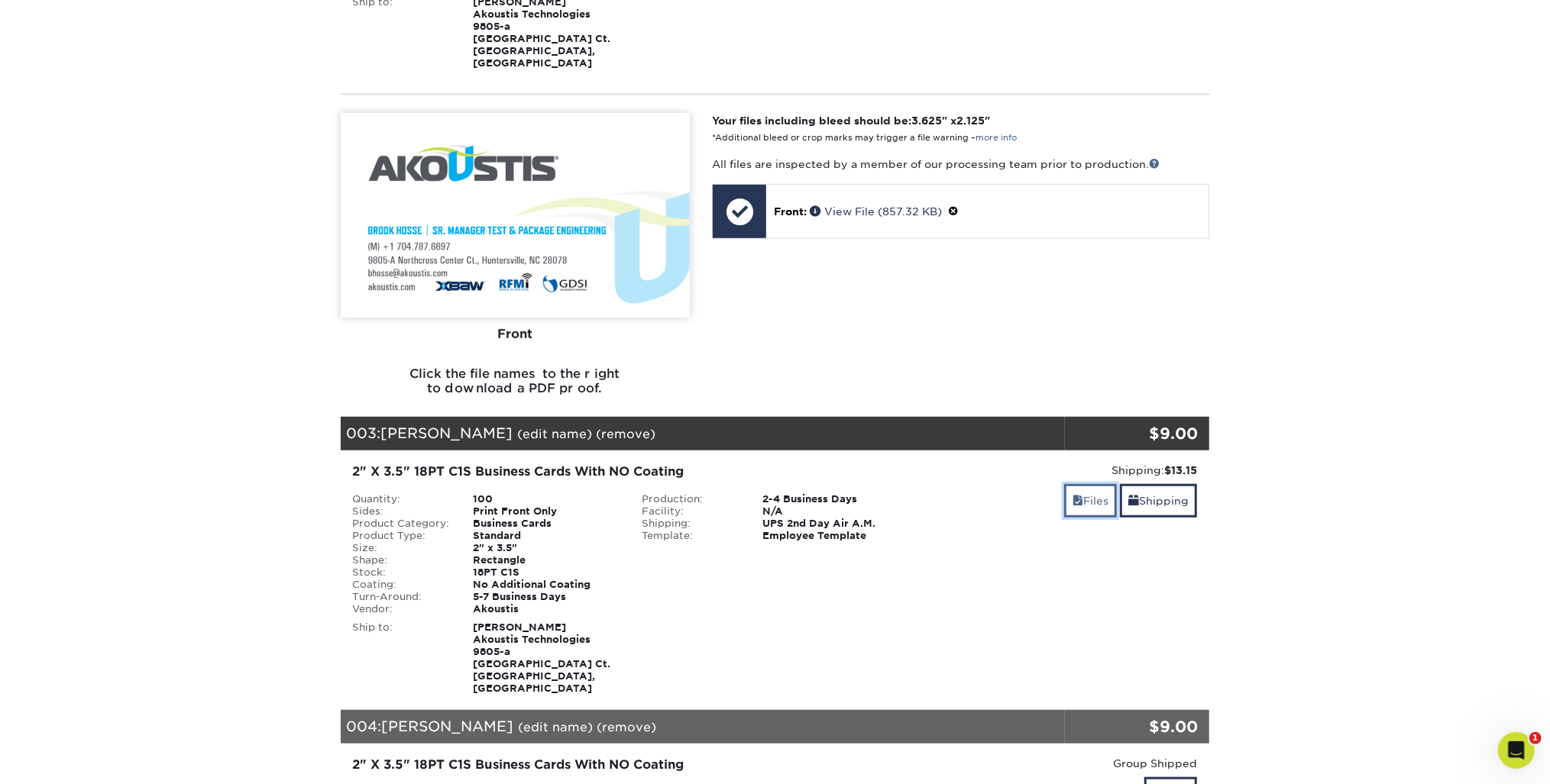
click at [1098, 485] on link "Files" at bounding box center [1090, 501] width 53 height 33
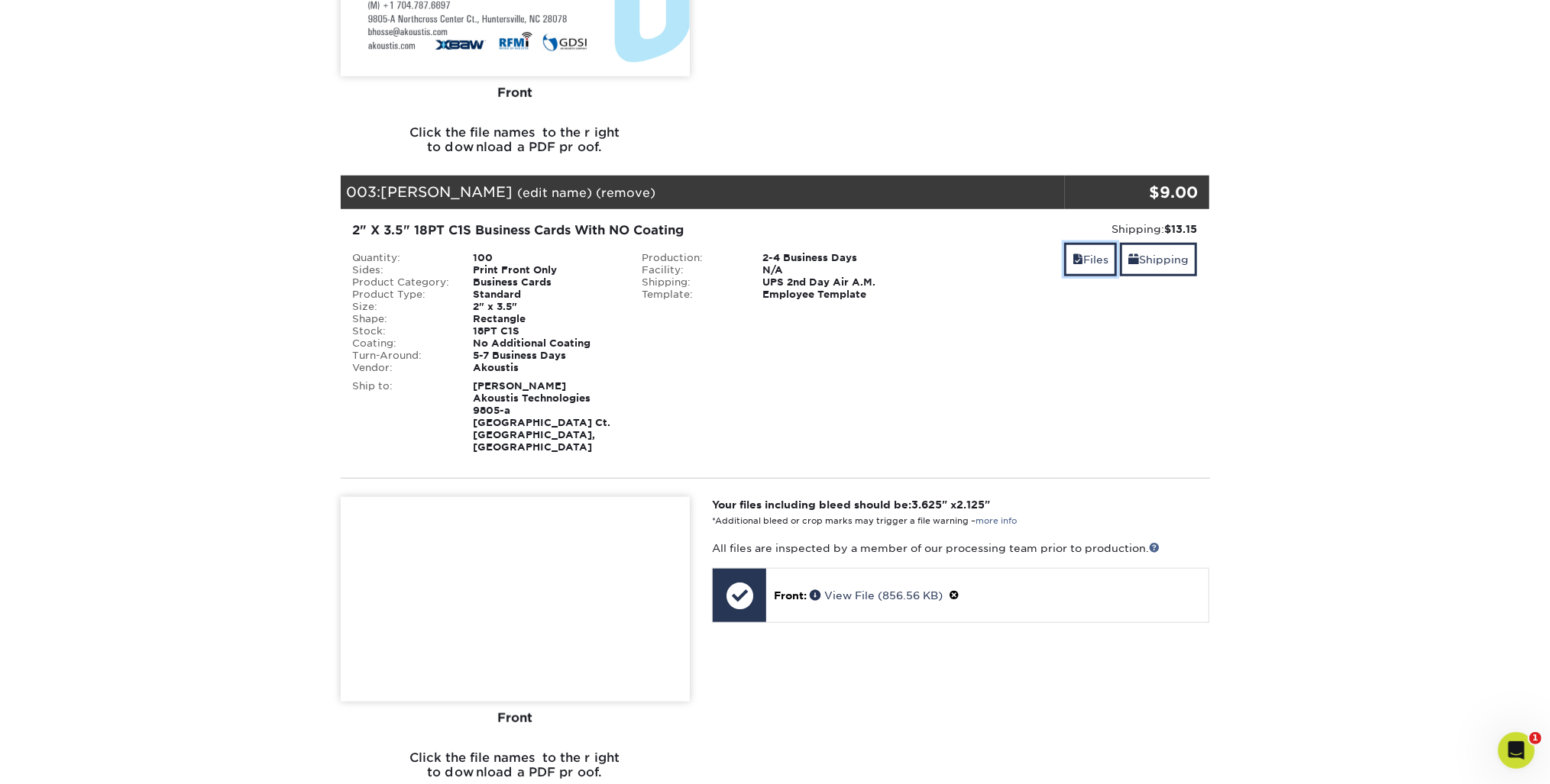
scroll to position [1039, 0]
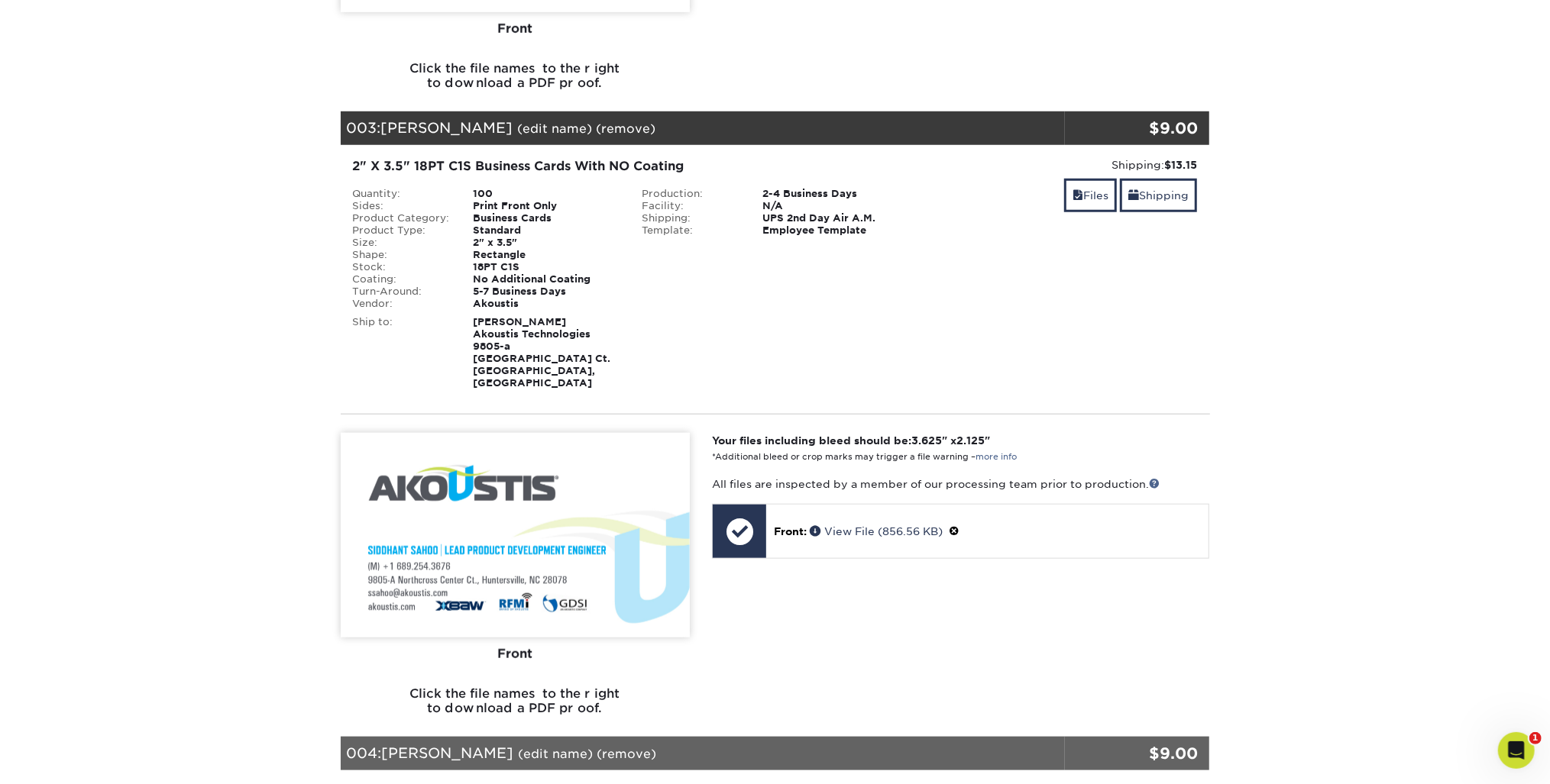
click at [532, 516] on img at bounding box center [516, 535] width 349 height 205
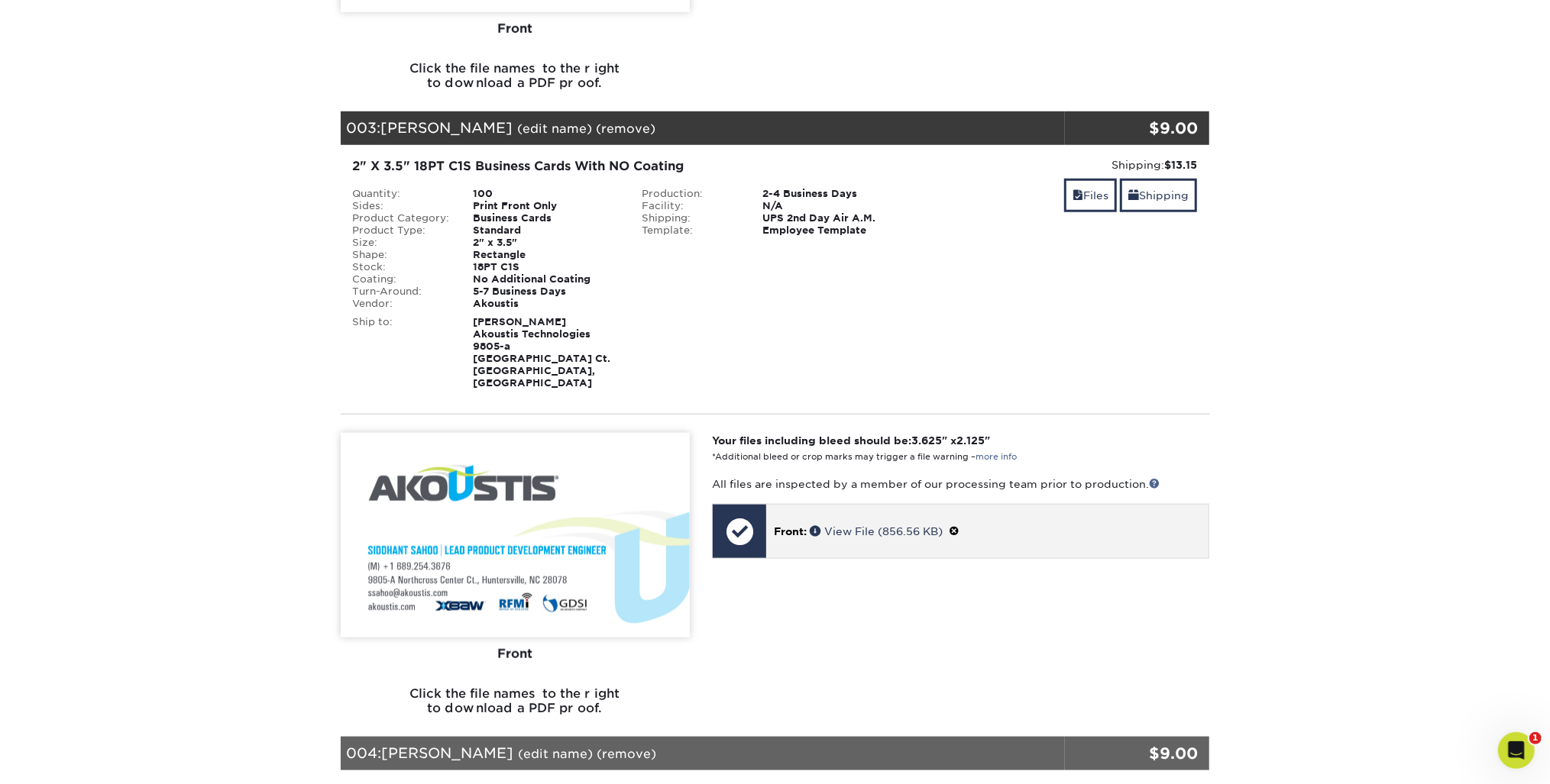
click at [744, 505] on div at bounding box center [739, 532] width 54 height 54
click at [746, 505] on div at bounding box center [739, 532] width 54 height 54
click at [856, 525] on link "View File (856.56 KB)" at bounding box center [876, 531] width 133 height 12
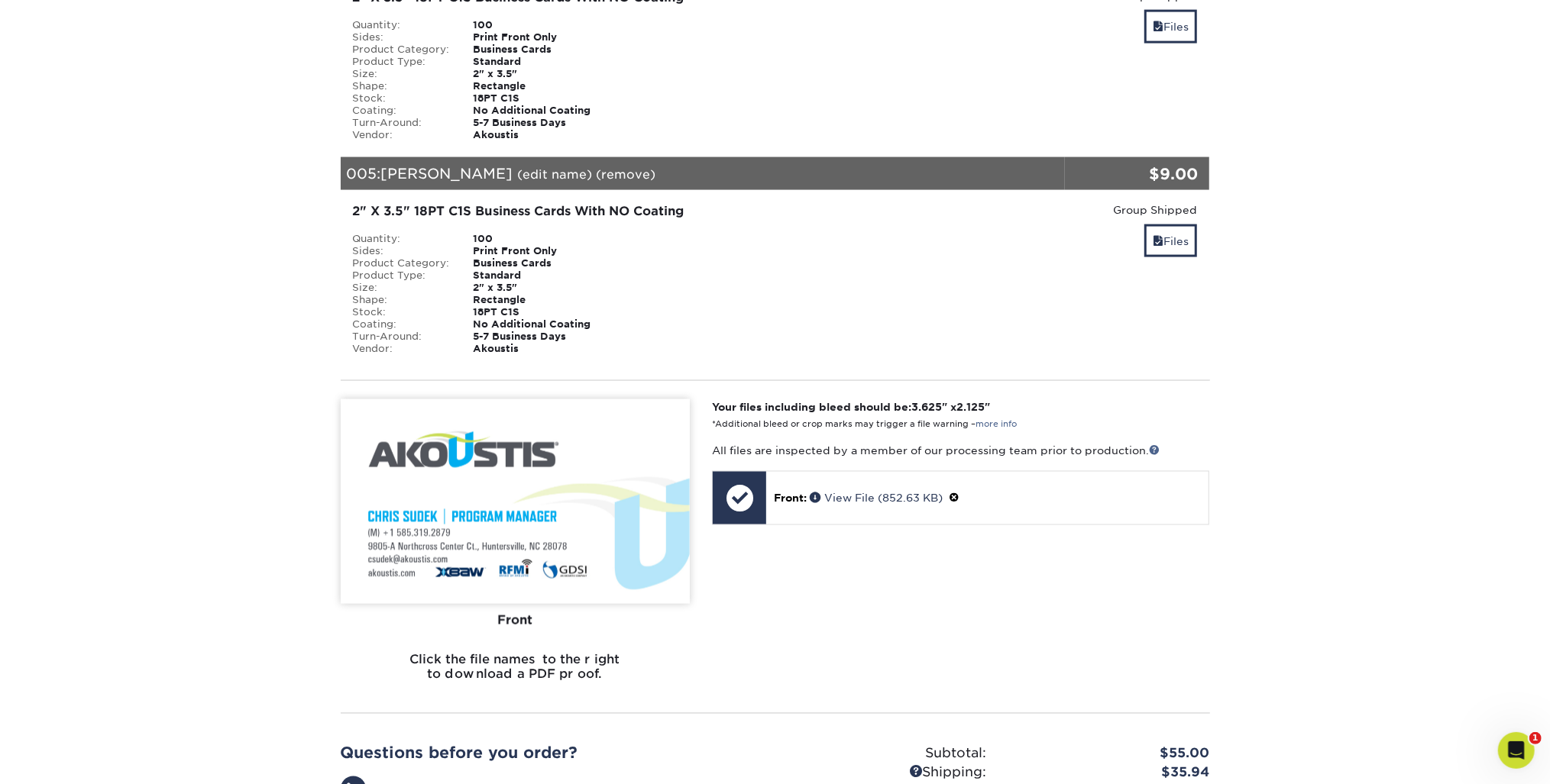
scroll to position [1466, 0]
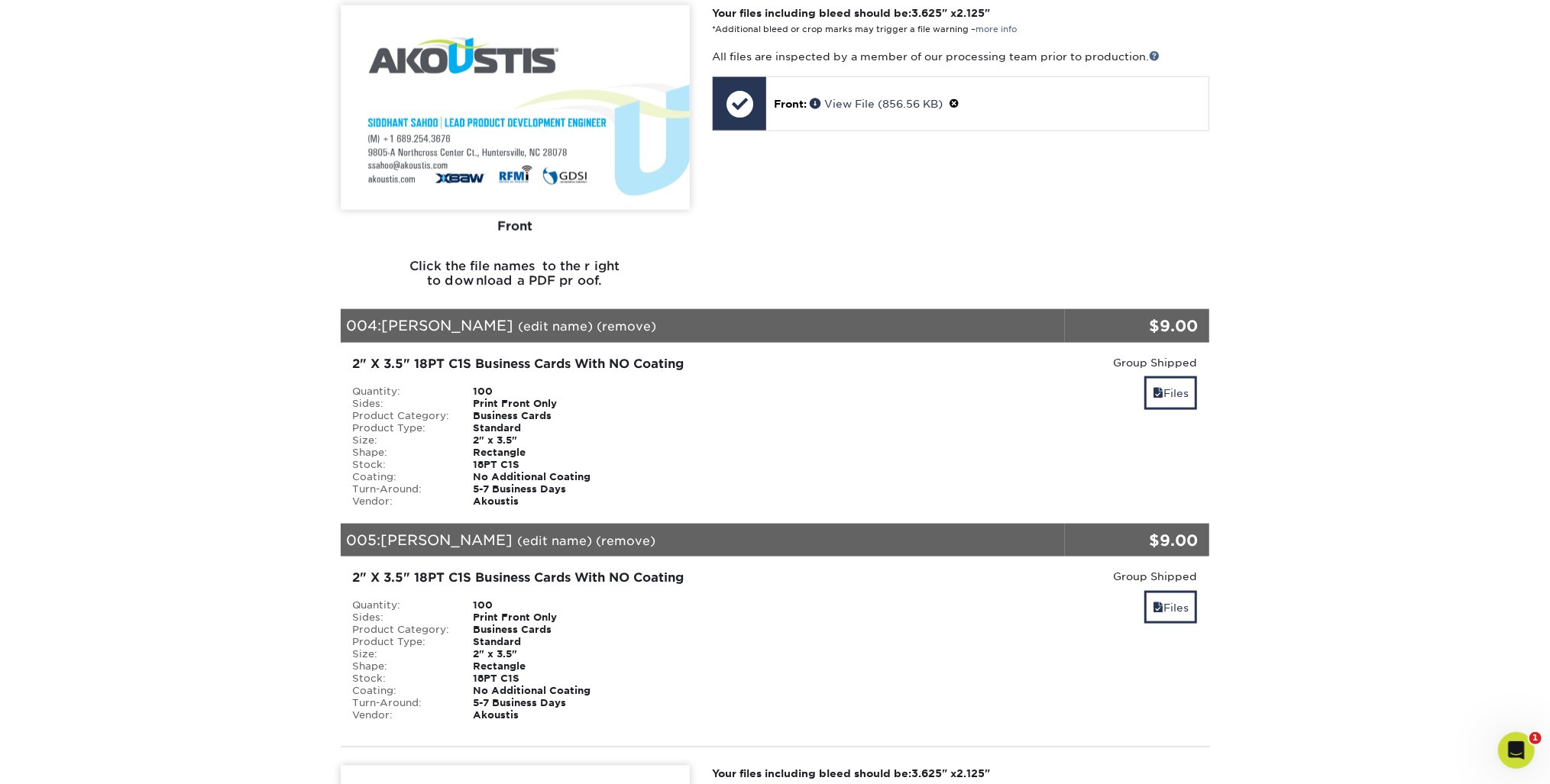
click at [534, 355] on div "2" X 3.5" 18PT C1S Business Cards With NO Coating Quantity: 100 Sides: Print Fr…" at bounding box center [630, 432] width 579 height 153
click at [1179, 377] on link "Files" at bounding box center [1170, 393] width 53 height 33
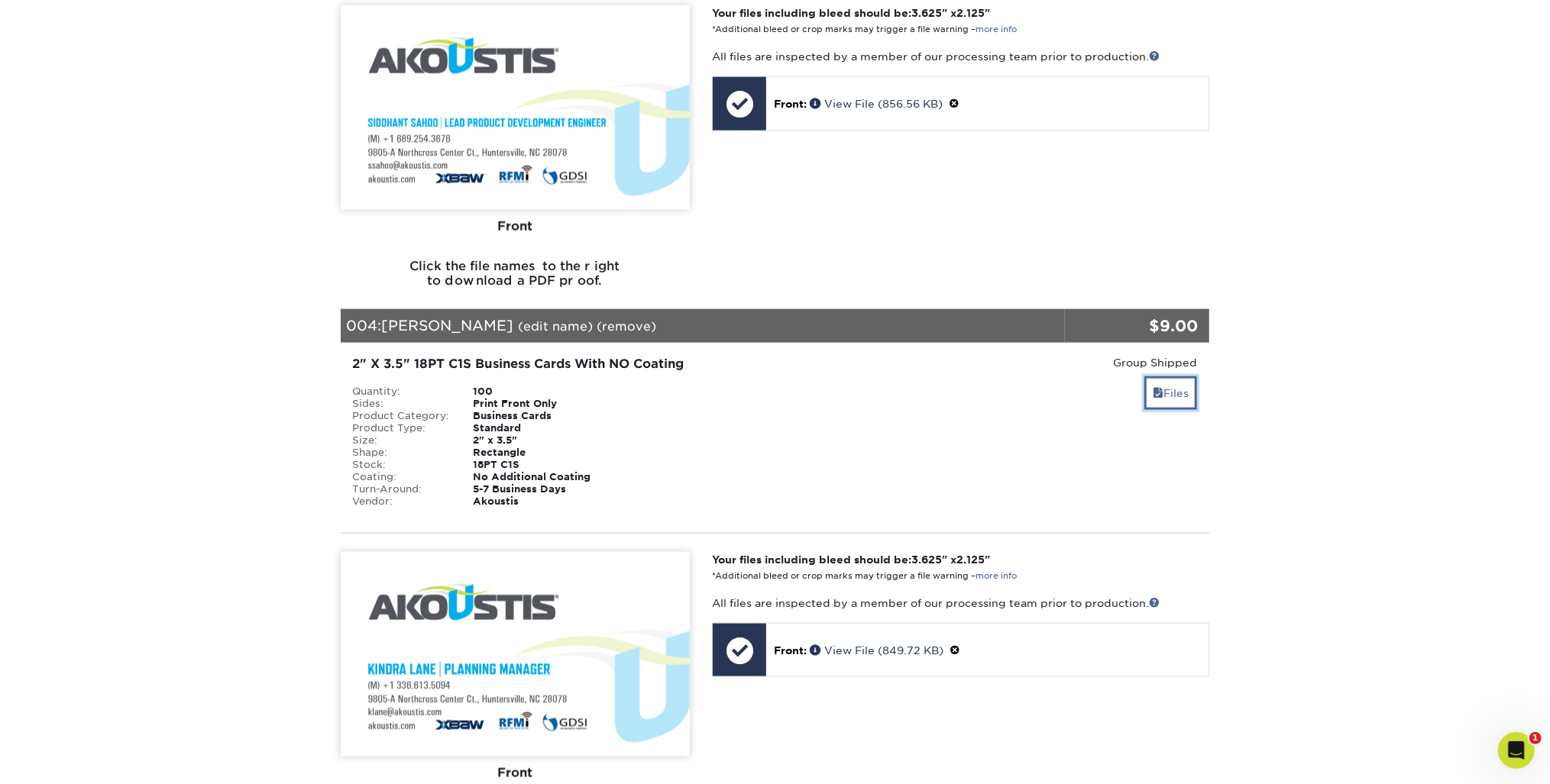
click at [1162, 377] on link "Files" at bounding box center [1170, 393] width 53 height 33
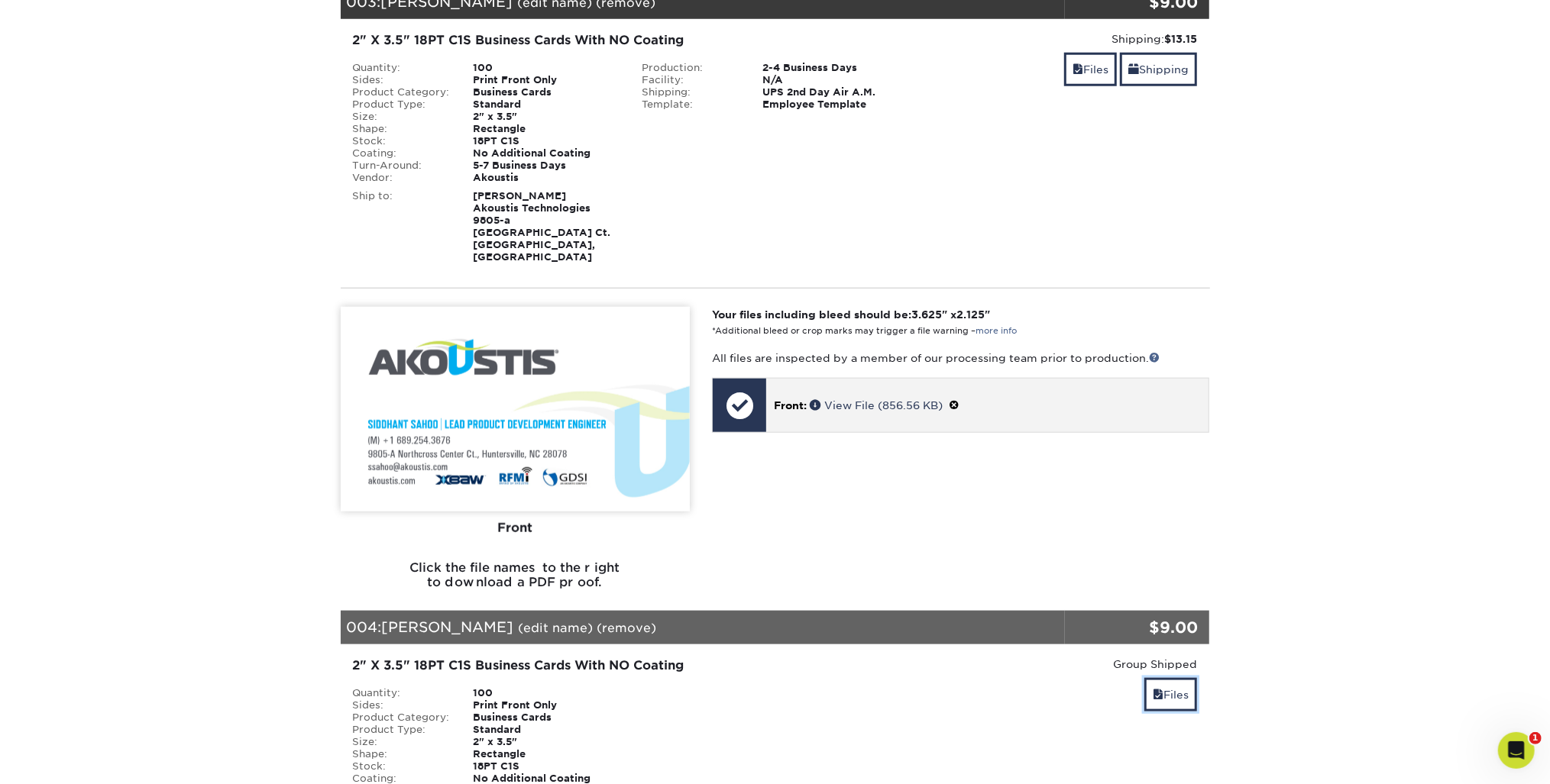
scroll to position [1161, 0]
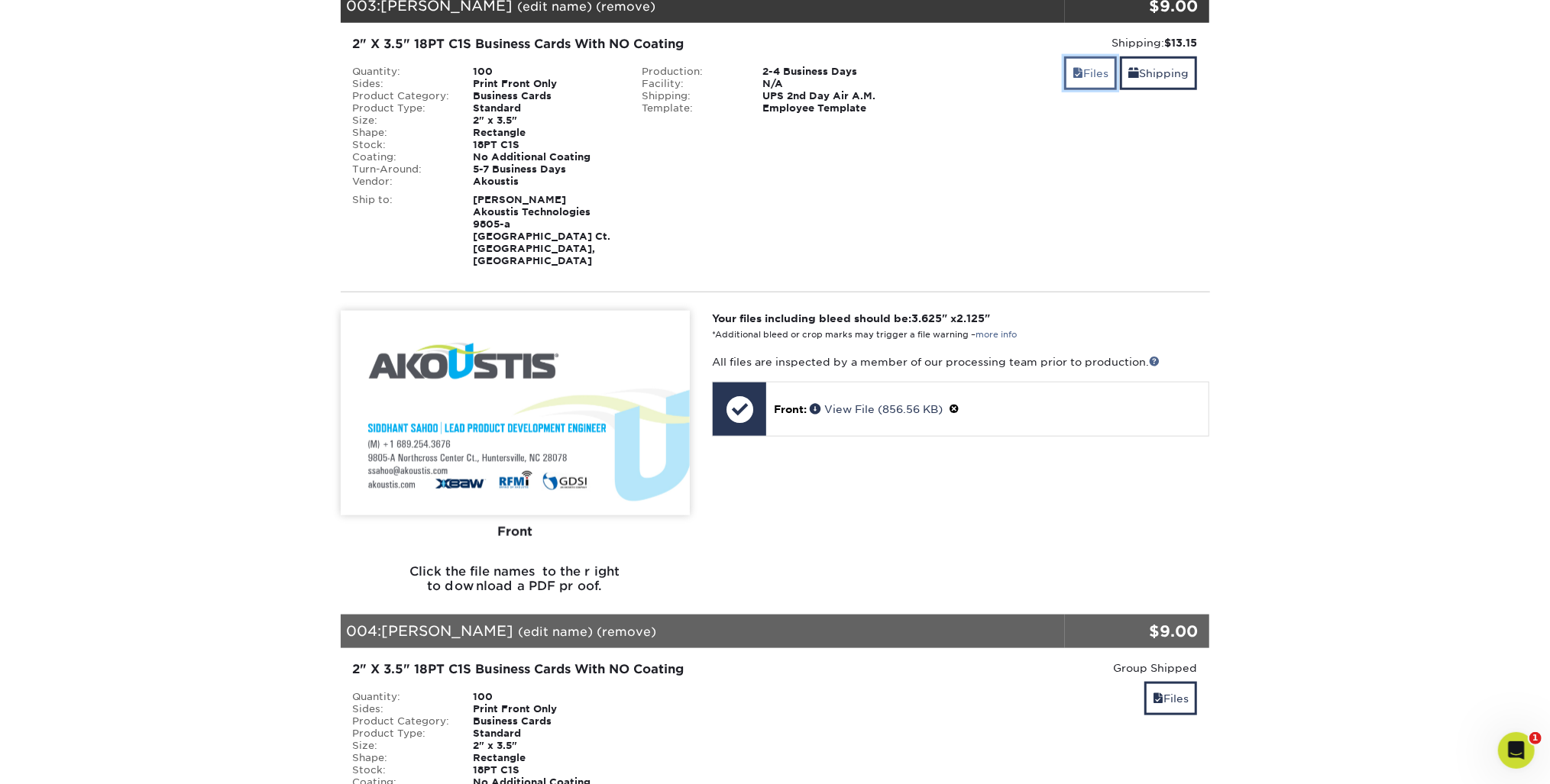
click at [1086, 56] on link "Files" at bounding box center [1090, 73] width 53 height 33
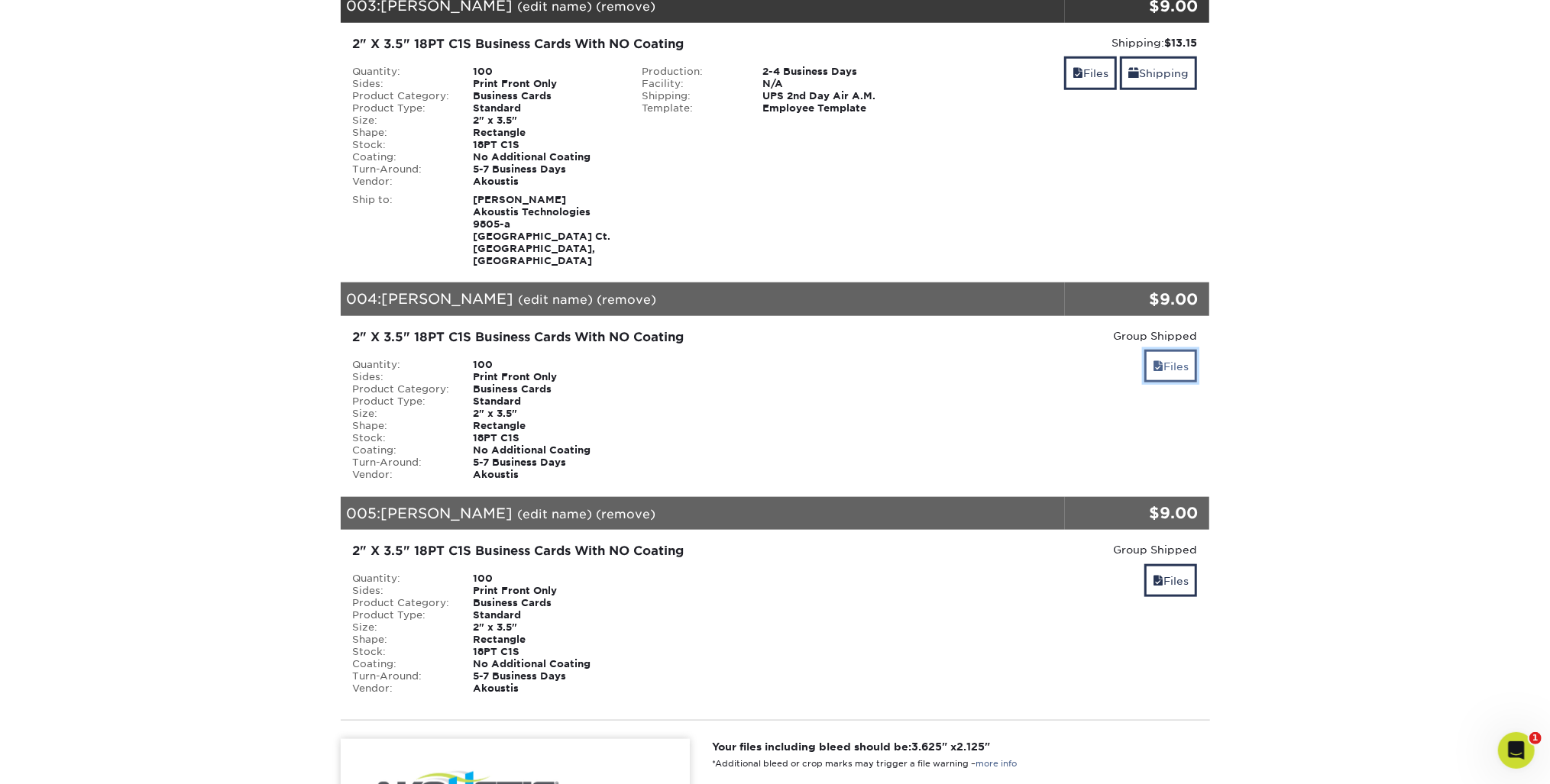
click at [1184, 350] on link "Files" at bounding box center [1170, 366] width 53 height 33
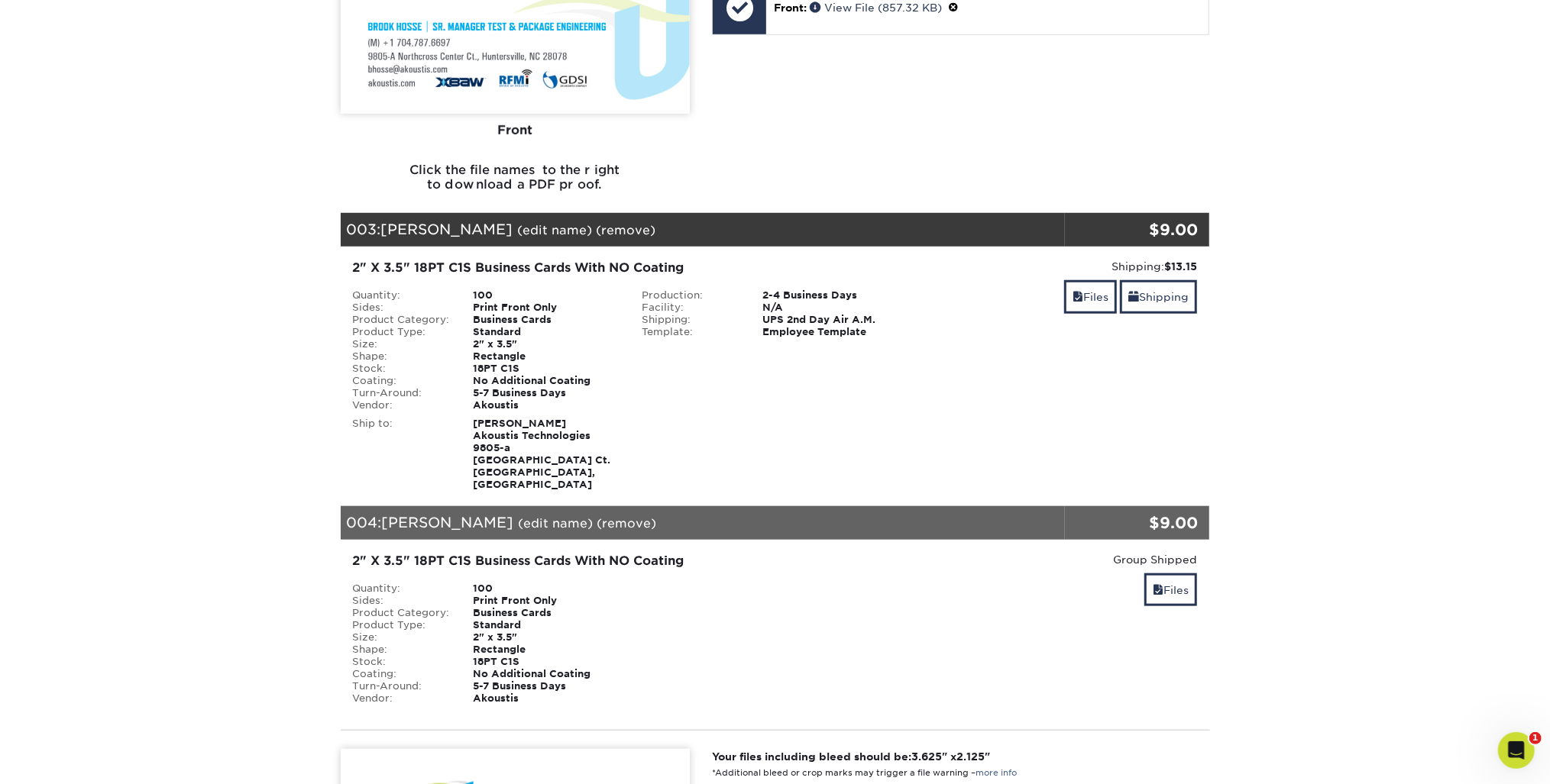
scroll to position [795, 0]
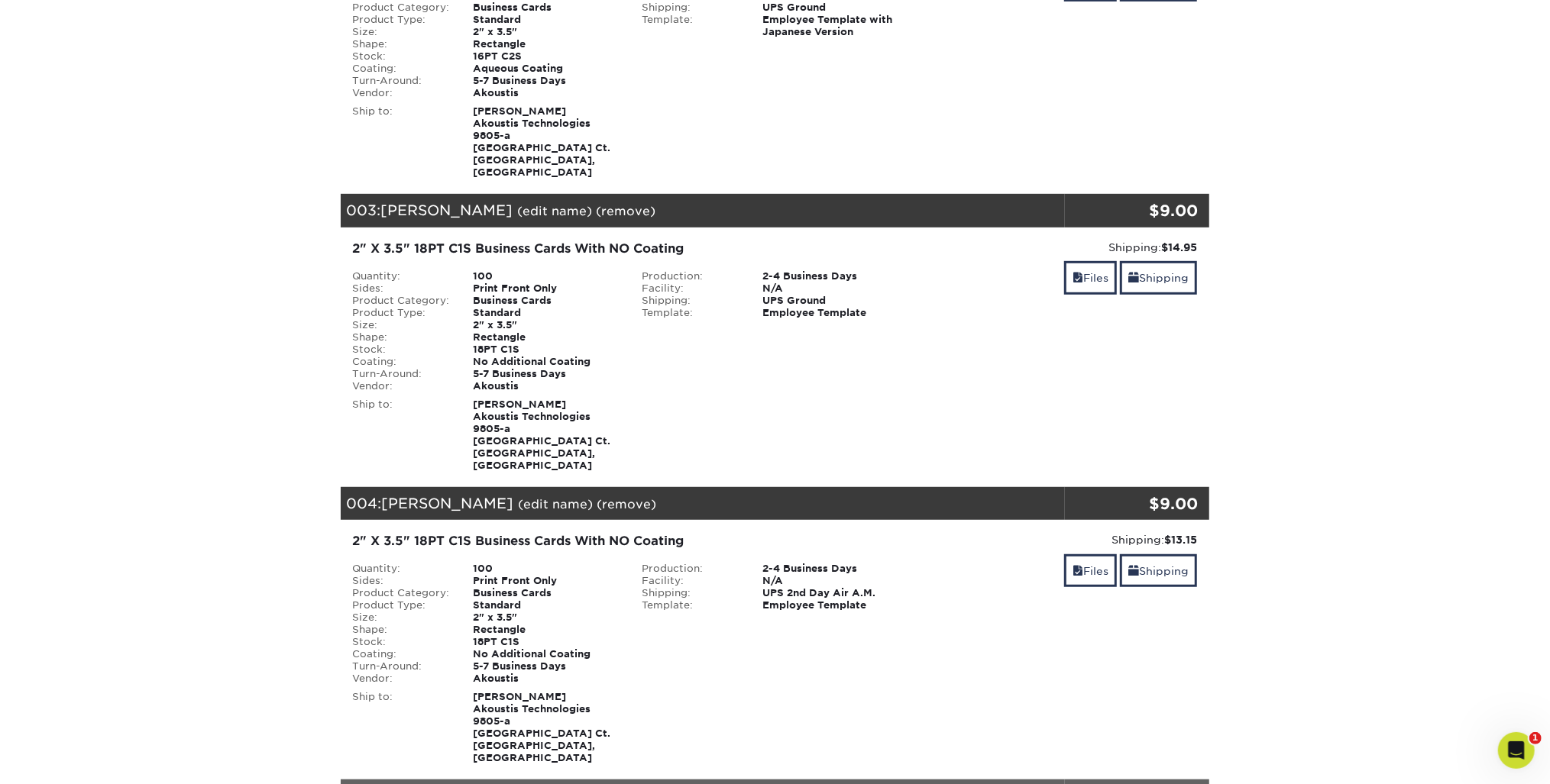
scroll to position [489, 0]
